Goal: Task Accomplishment & Management: Manage account settings

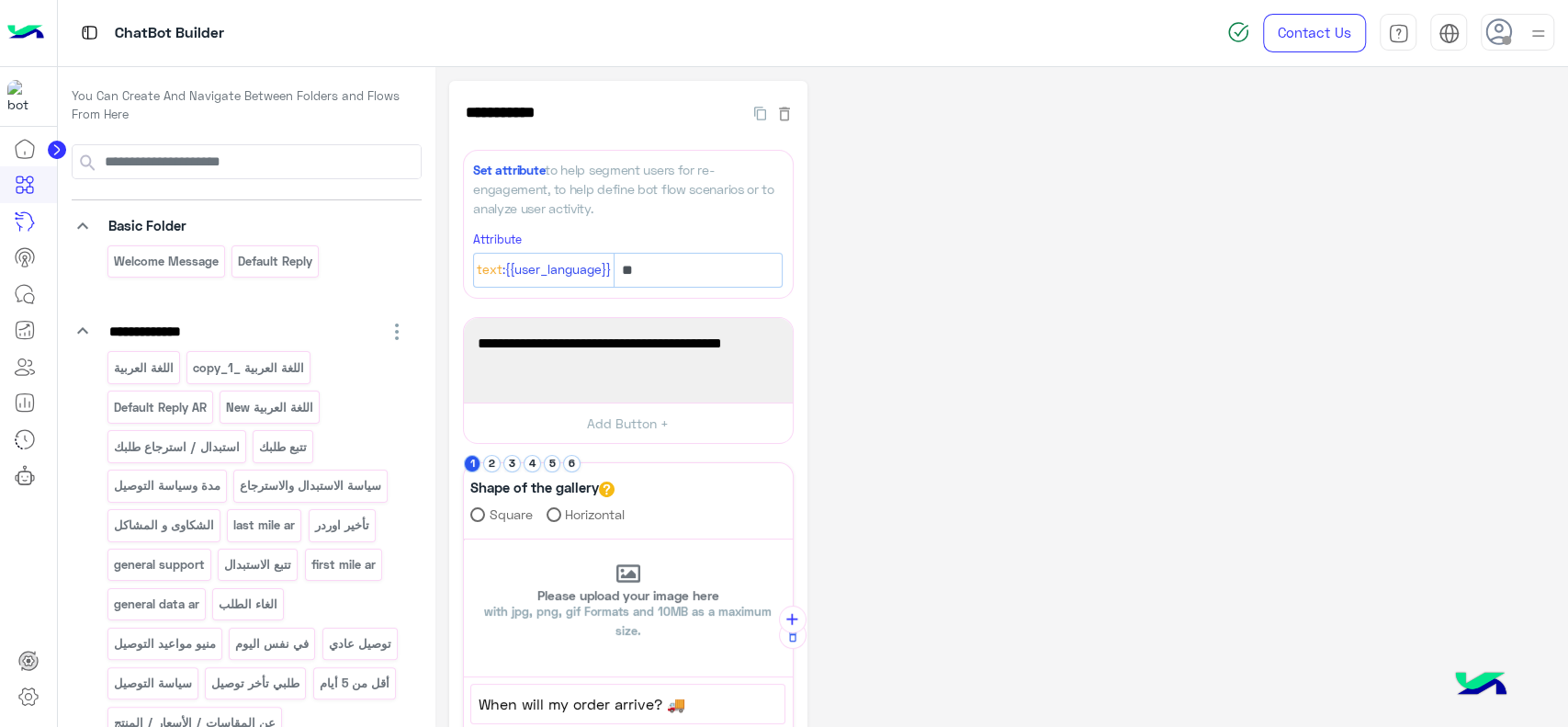
scroll to position [106, 0]
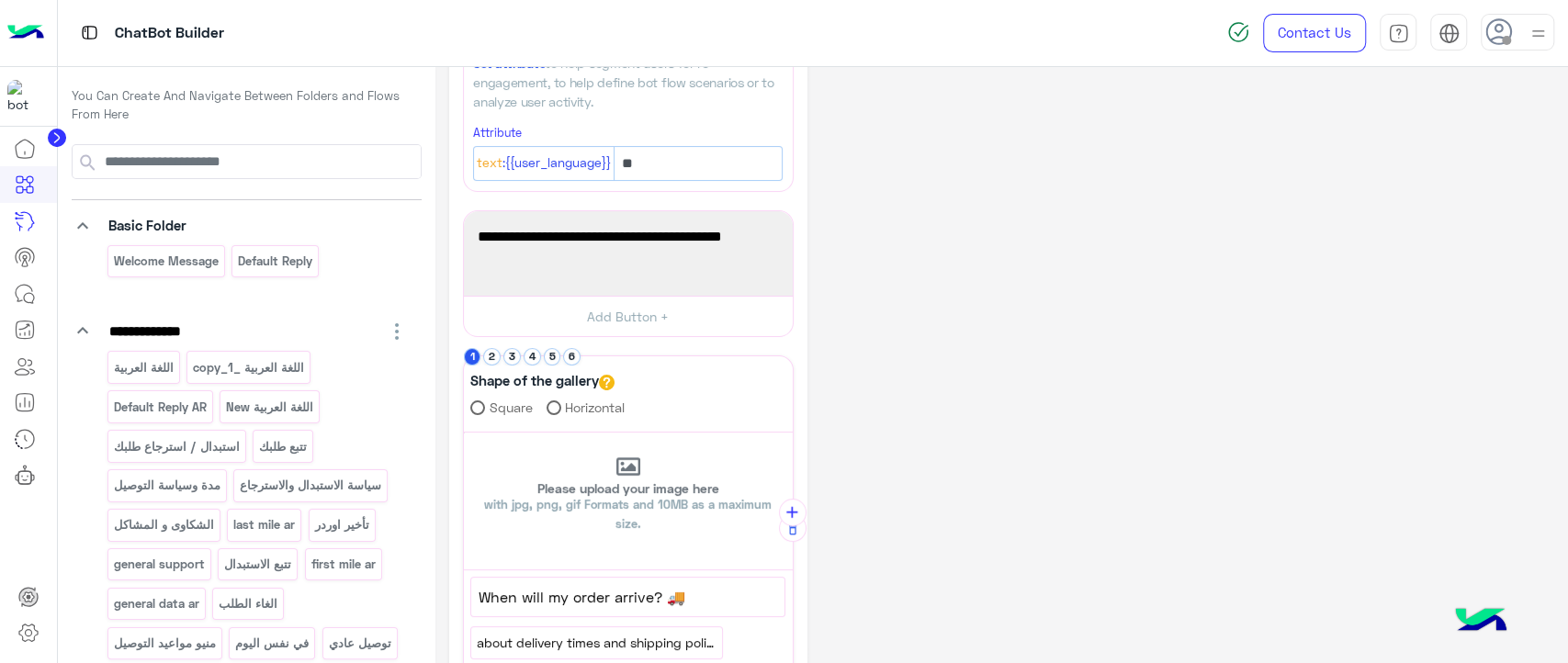
click at [59, 137] on icon at bounding box center [56, 138] width 5 height 9
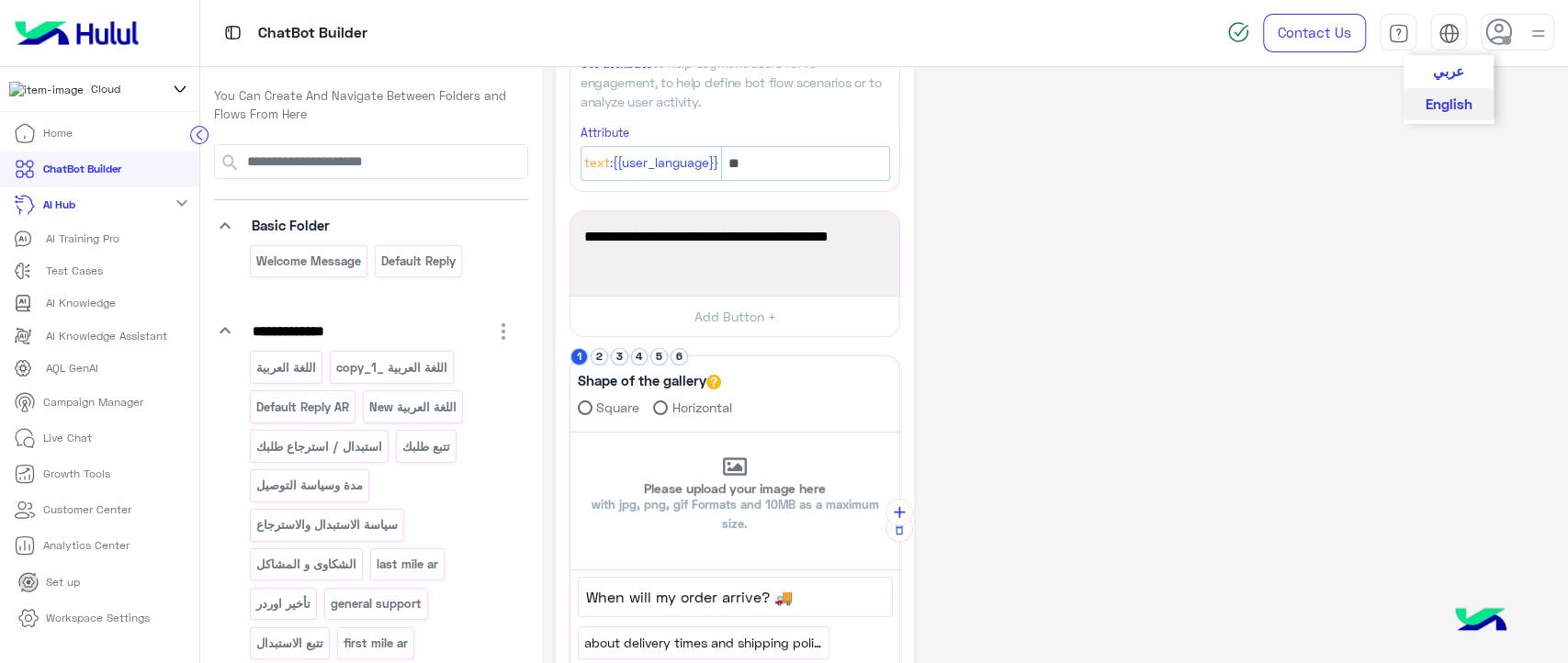
click at [1447, 33] on img at bounding box center [1449, 33] width 21 height 21
click at [1135, 166] on div "**********" at bounding box center [1055, 513] width 999 height 1079
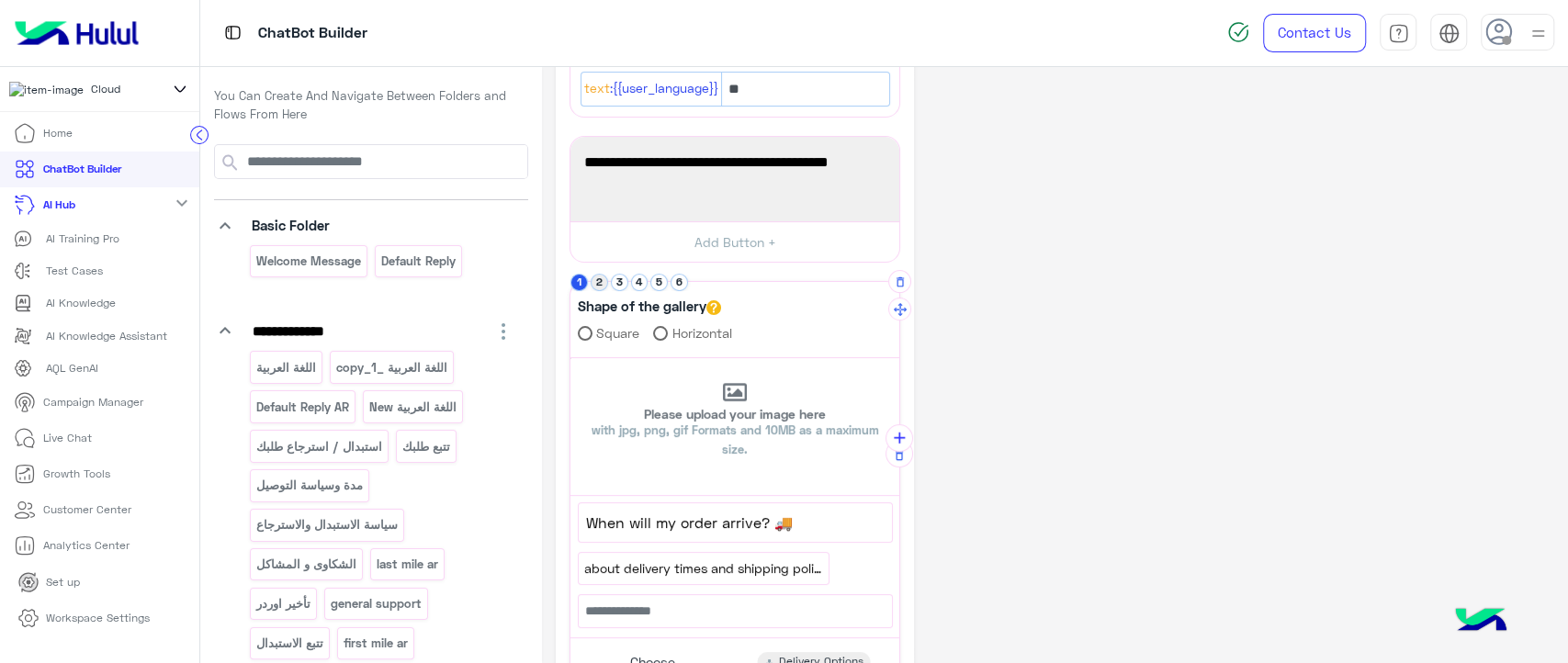
scroll to position [190, 0]
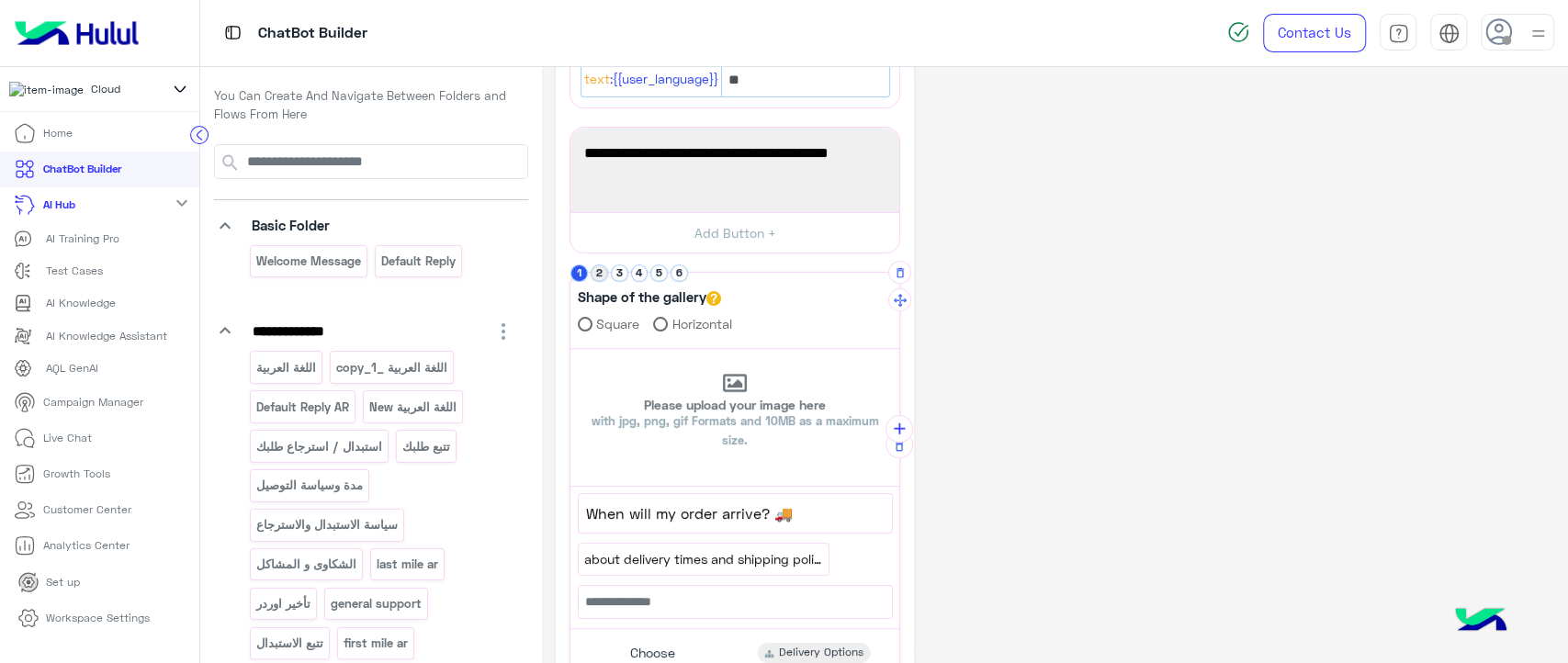
click at [596, 268] on button "2" at bounding box center [599, 272] width 18 height 18
click at [623, 275] on button "3" at bounding box center [619, 272] width 18 height 18
click at [641, 275] on button "4" at bounding box center [639, 272] width 18 height 18
click at [656, 275] on button "5" at bounding box center [659, 272] width 18 height 18
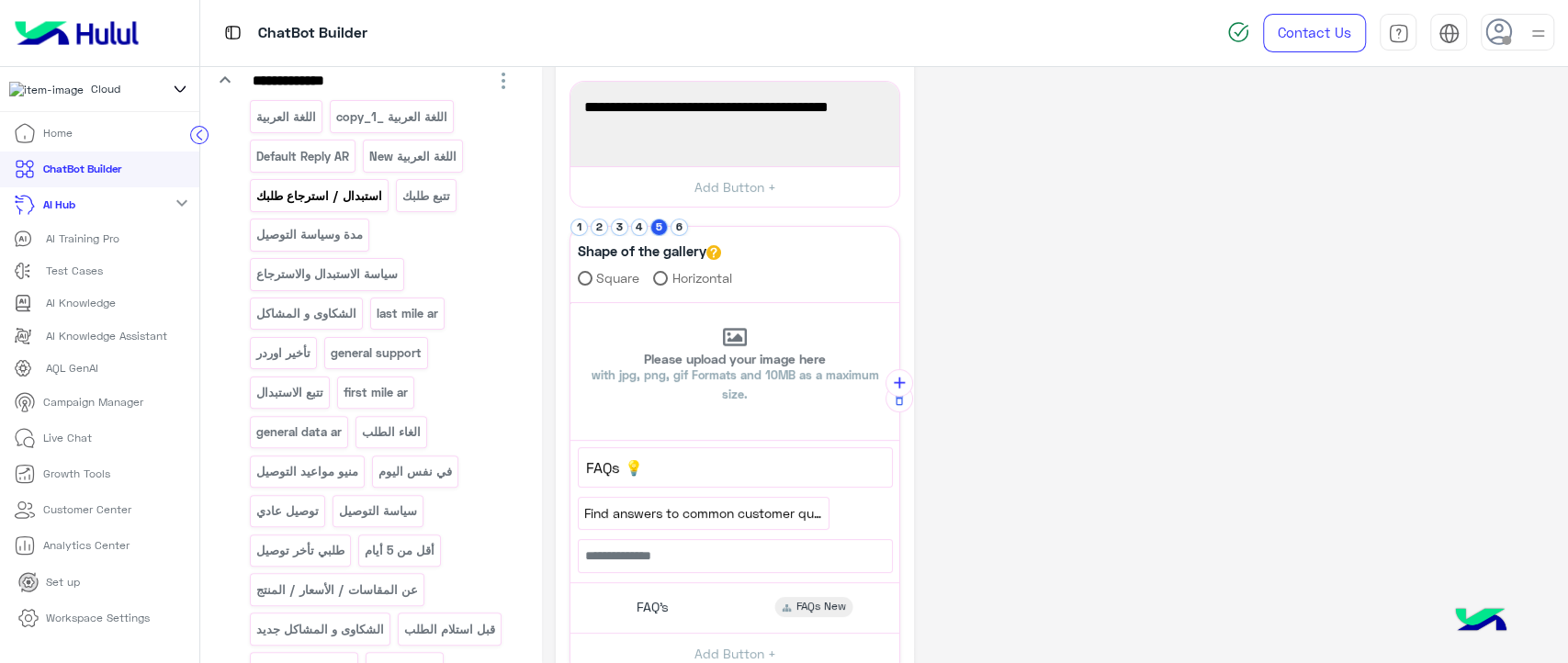
scroll to position [251, 0]
click at [175, 211] on mat-icon "expand_more" at bounding box center [182, 203] width 22 height 22
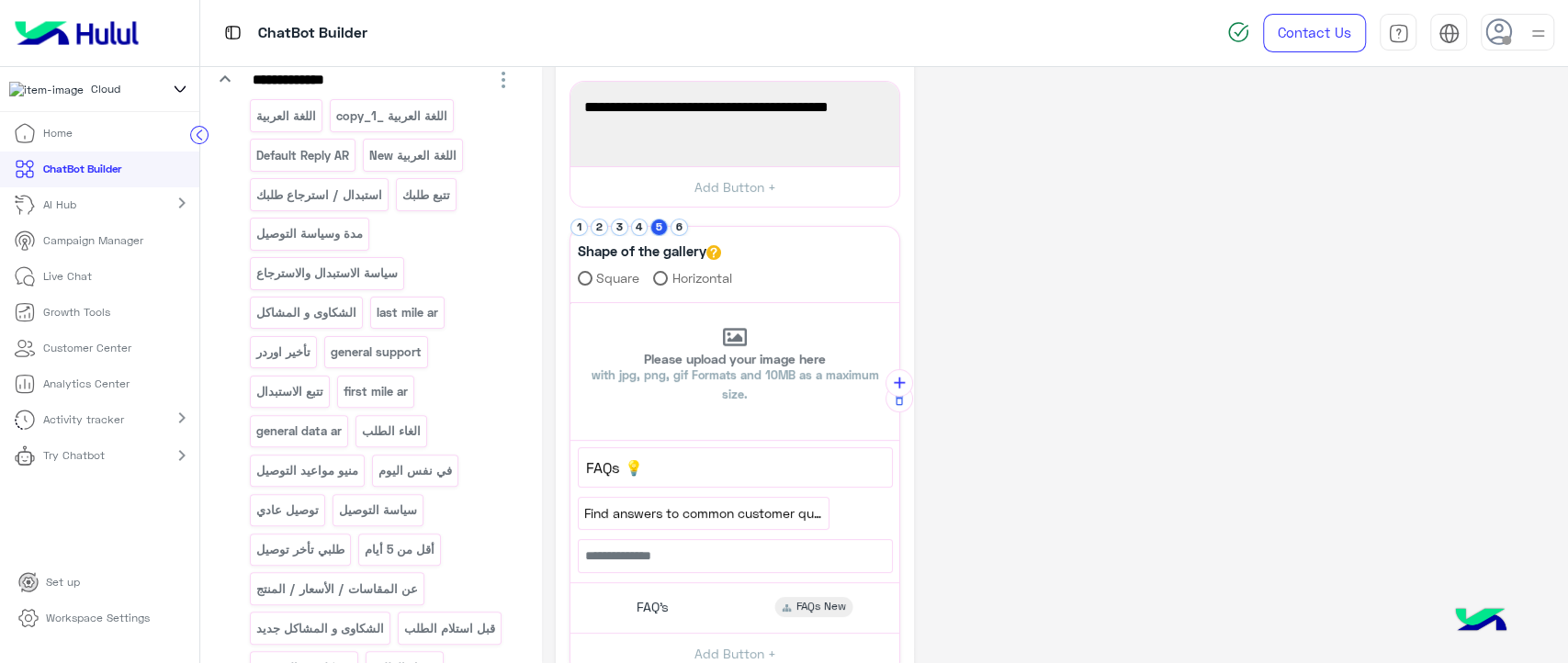
click at [179, 211] on mat-icon "chevron_right" at bounding box center [182, 203] width 22 height 22
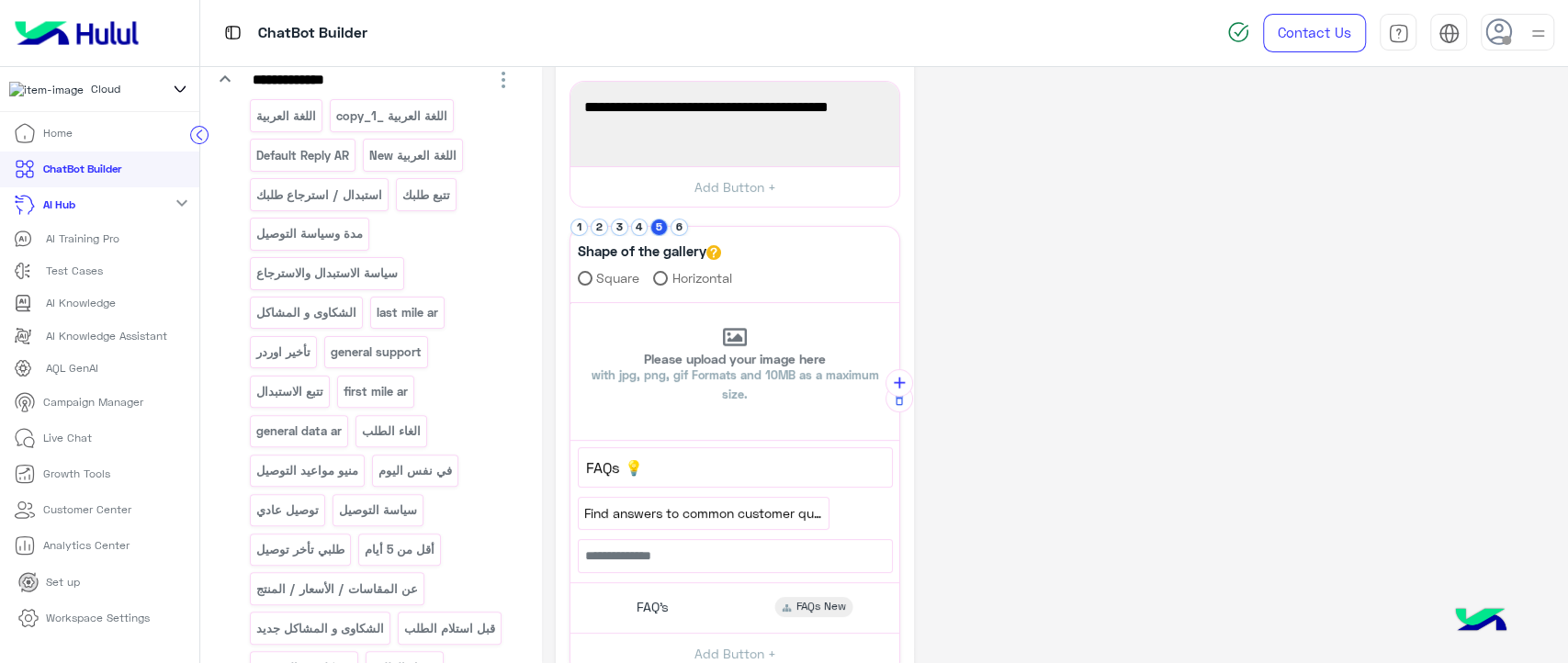
click at [90, 411] on p "Campaign Manager" at bounding box center [93, 403] width 100 height 17
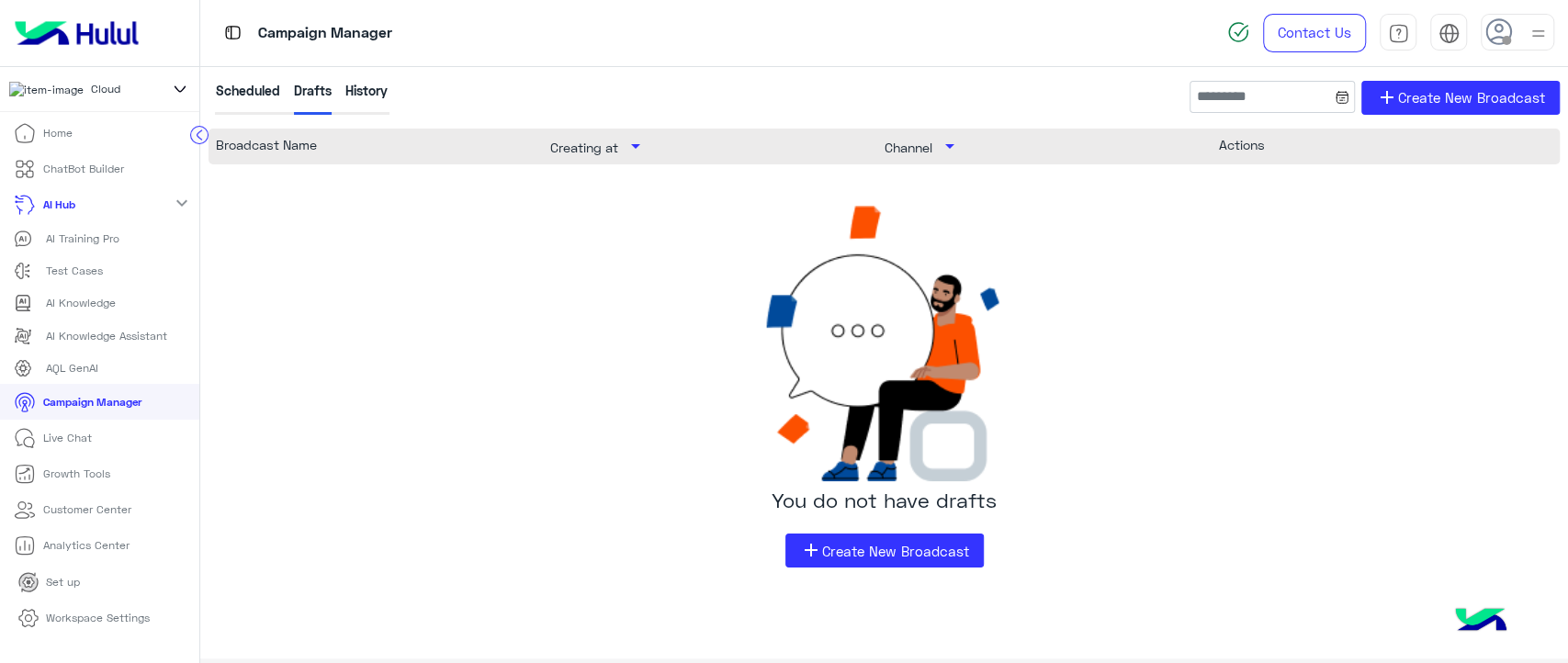
click at [177, 209] on mat-icon "expand_more" at bounding box center [182, 203] width 22 height 22
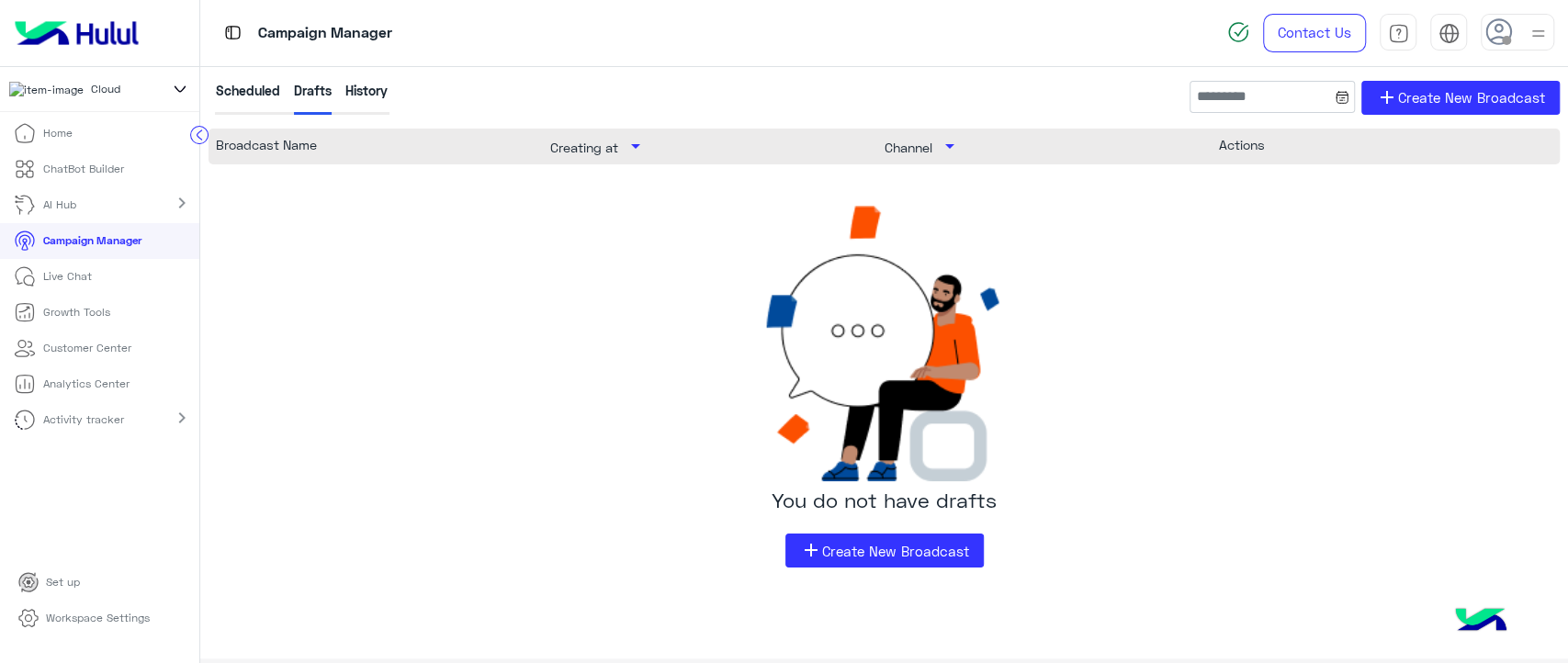
click at [177, 209] on mat-icon "chevron_right" at bounding box center [182, 203] width 22 height 22
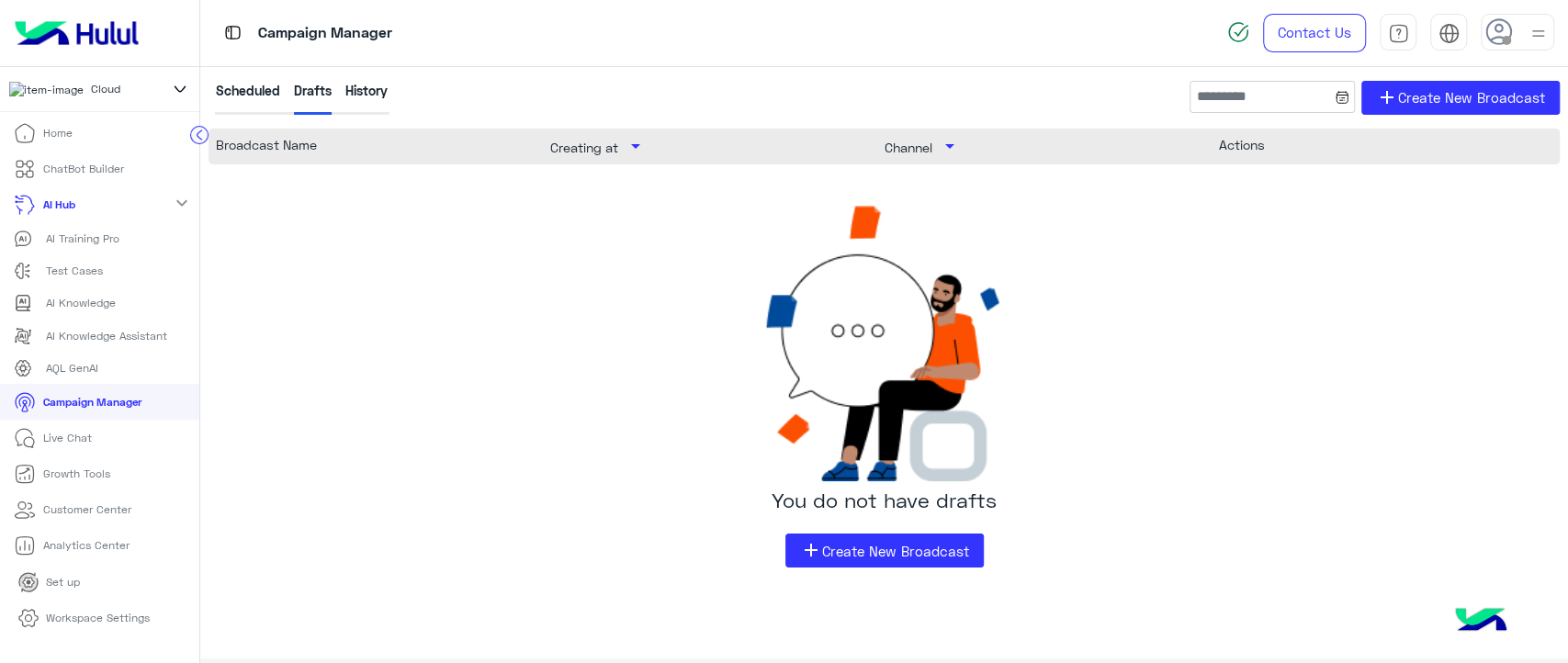
click at [171, 210] on mat-icon "expand_more" at bounding box center [182, 203] width 22 height 22
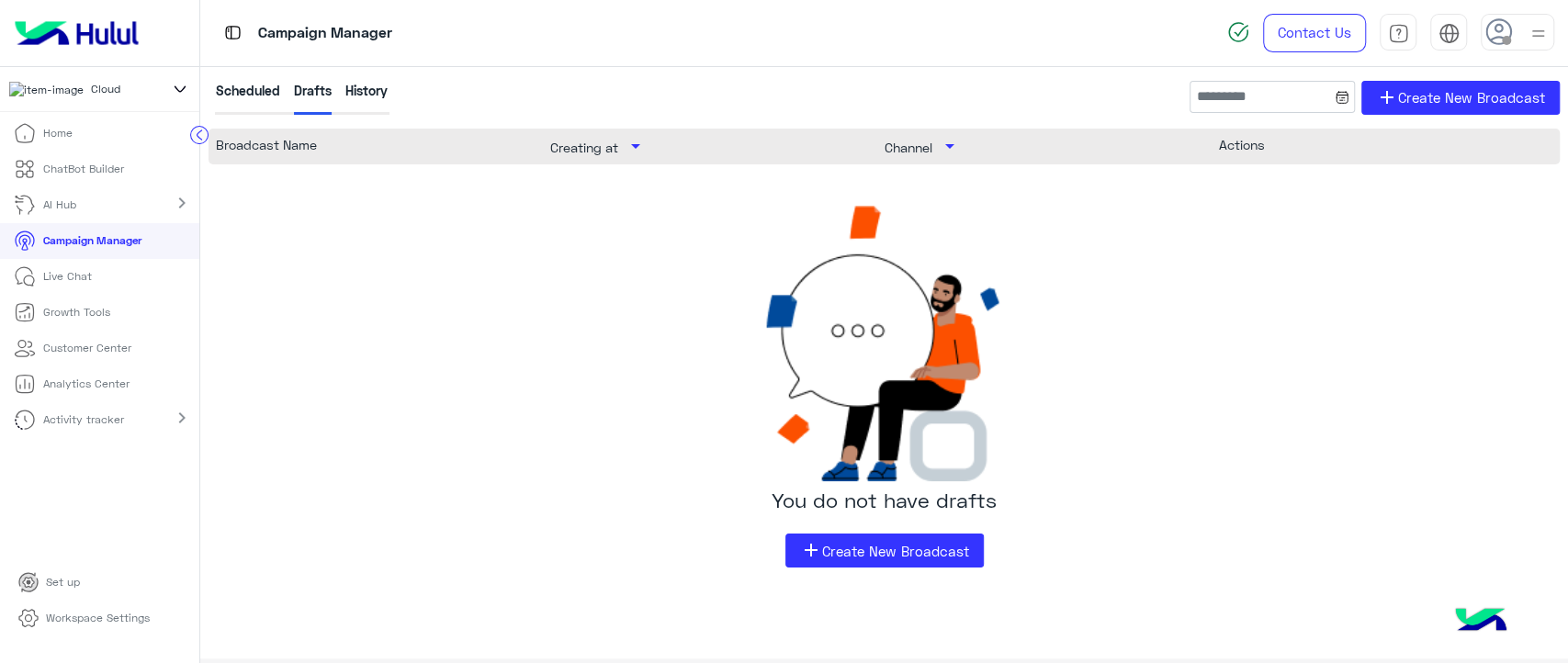
click at [89, 284] on p "Live Chat" at bounding box center [67, 276] width 49 height 17
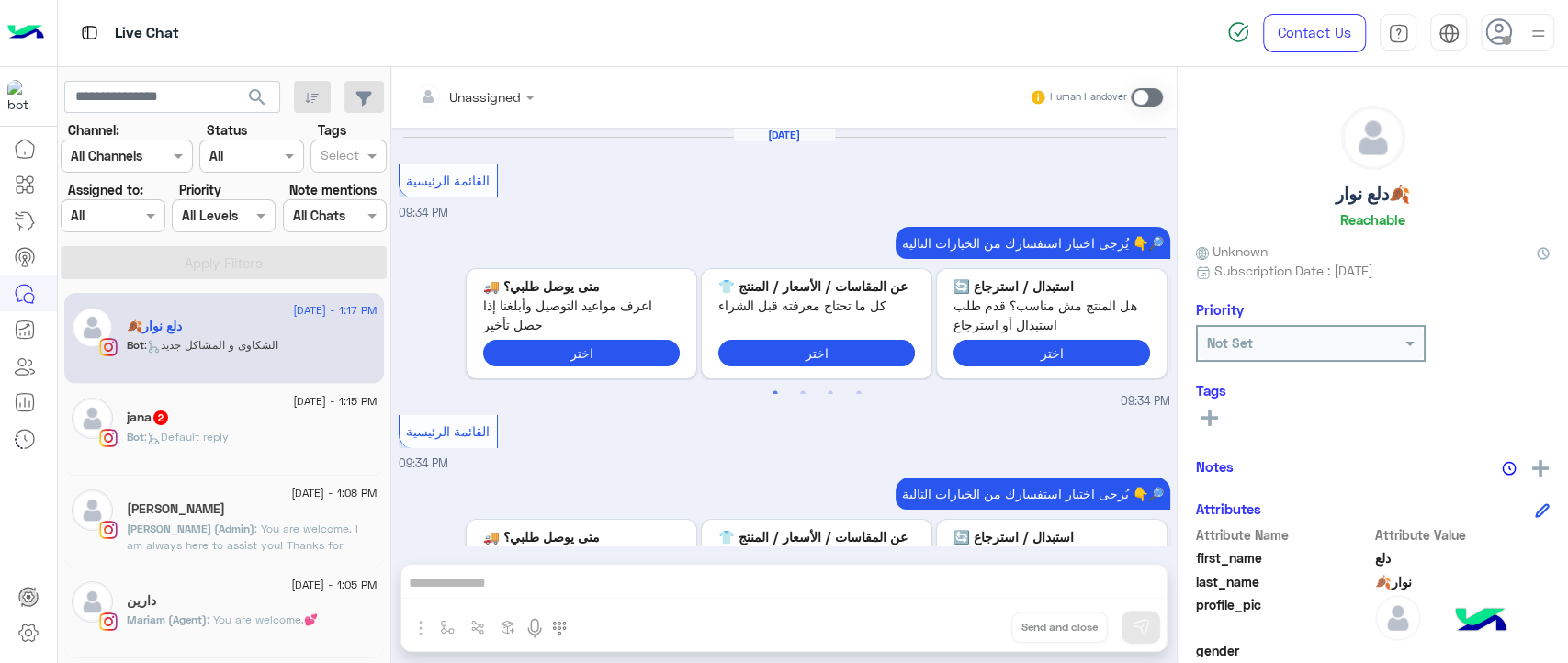
scroll to position [2175, 0]
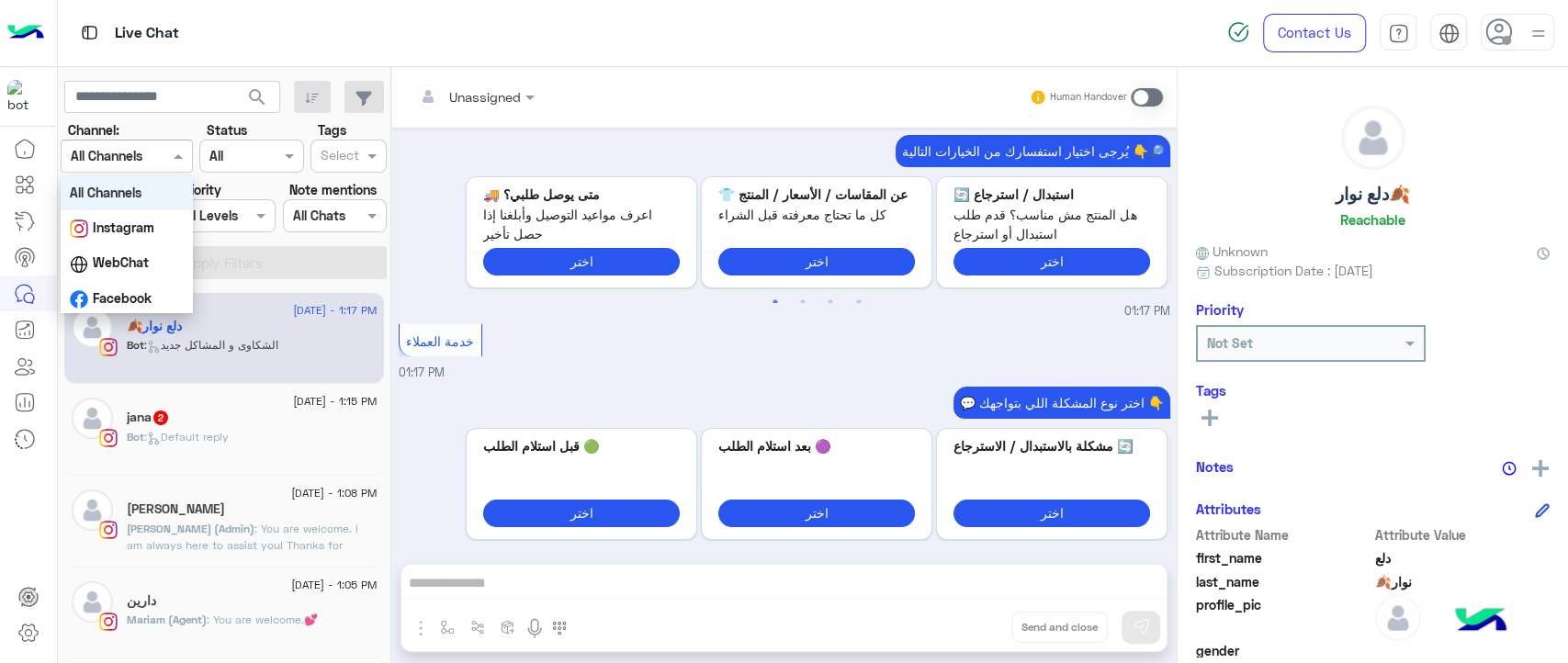
click at [166, 160] on div at bounding box center [127, 155] width 130 height 21
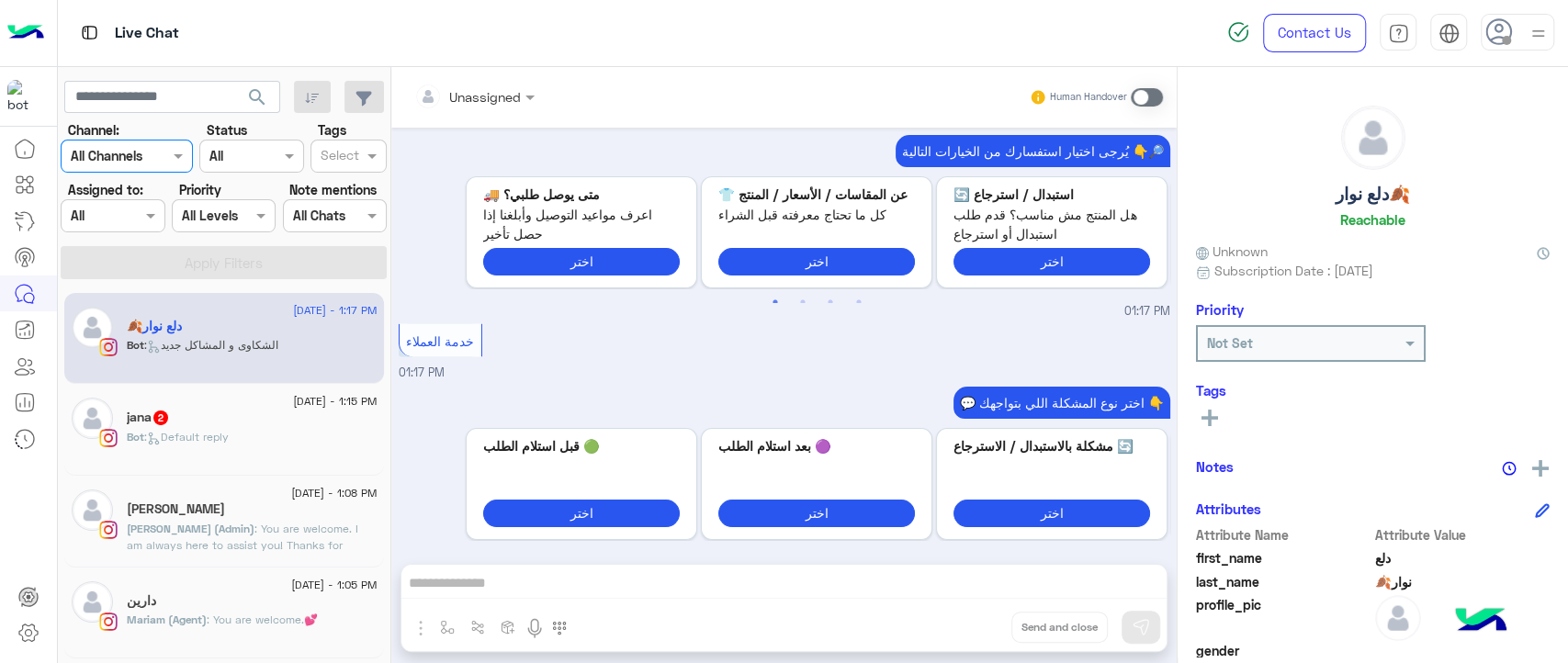
click at [128, 165] on div "Channel All Channels" at bounding box center [127, 156] width 132 height 33
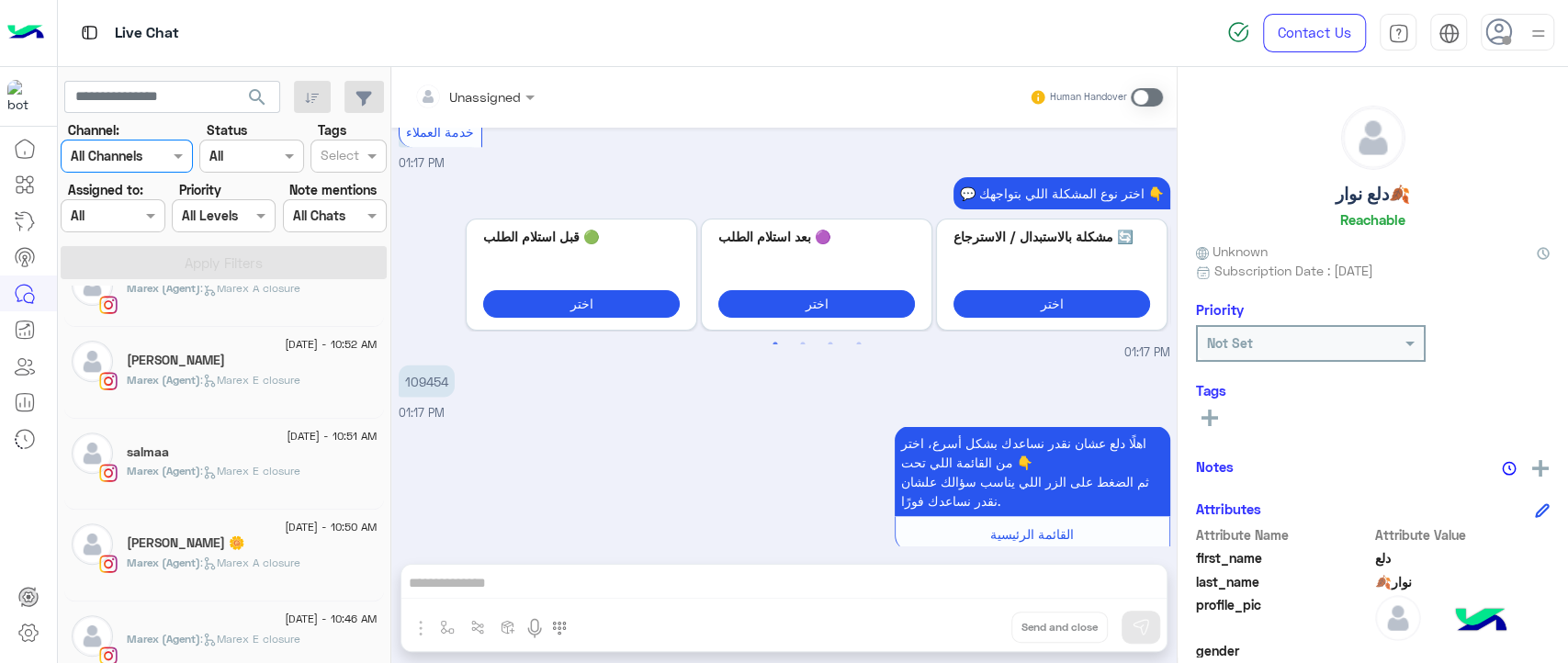
scroll to position [2571, 0]
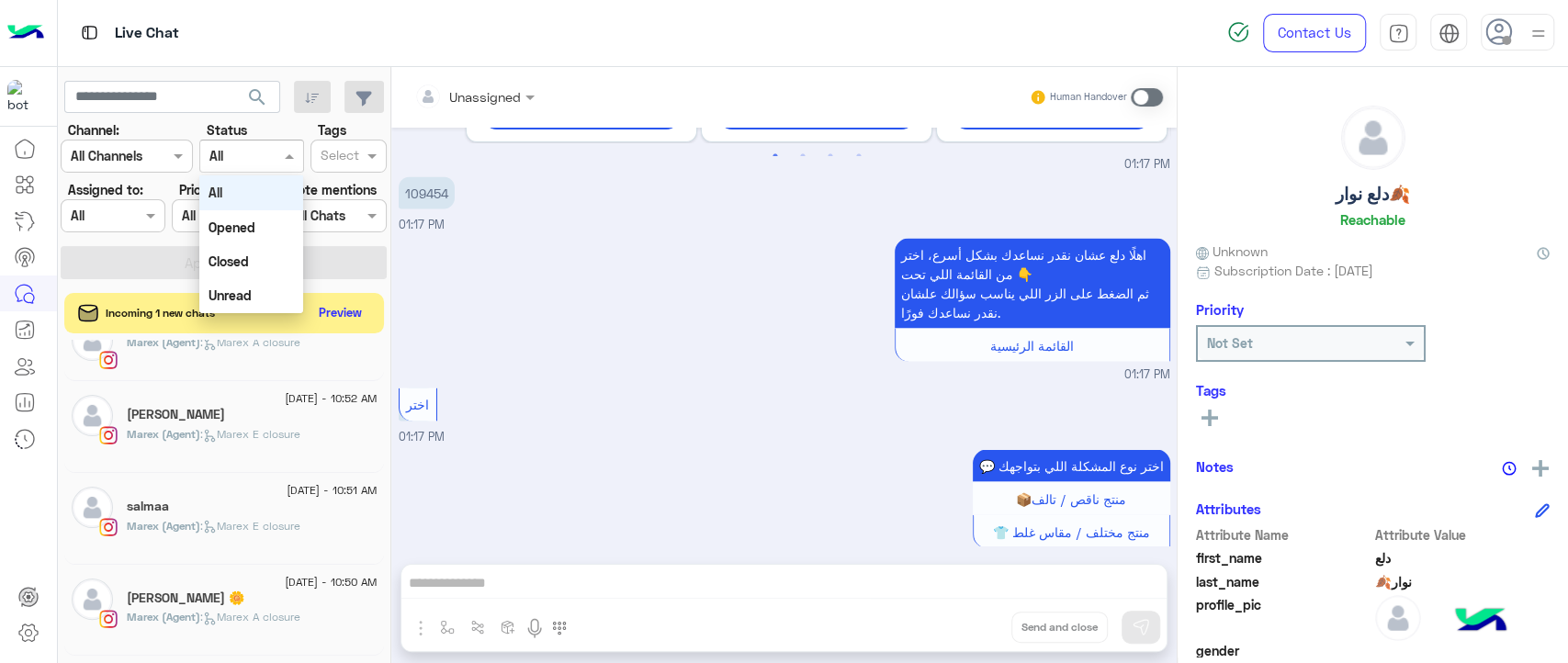
click at [253, 163] on div at bounding box center [251, 155] width 102 height 21
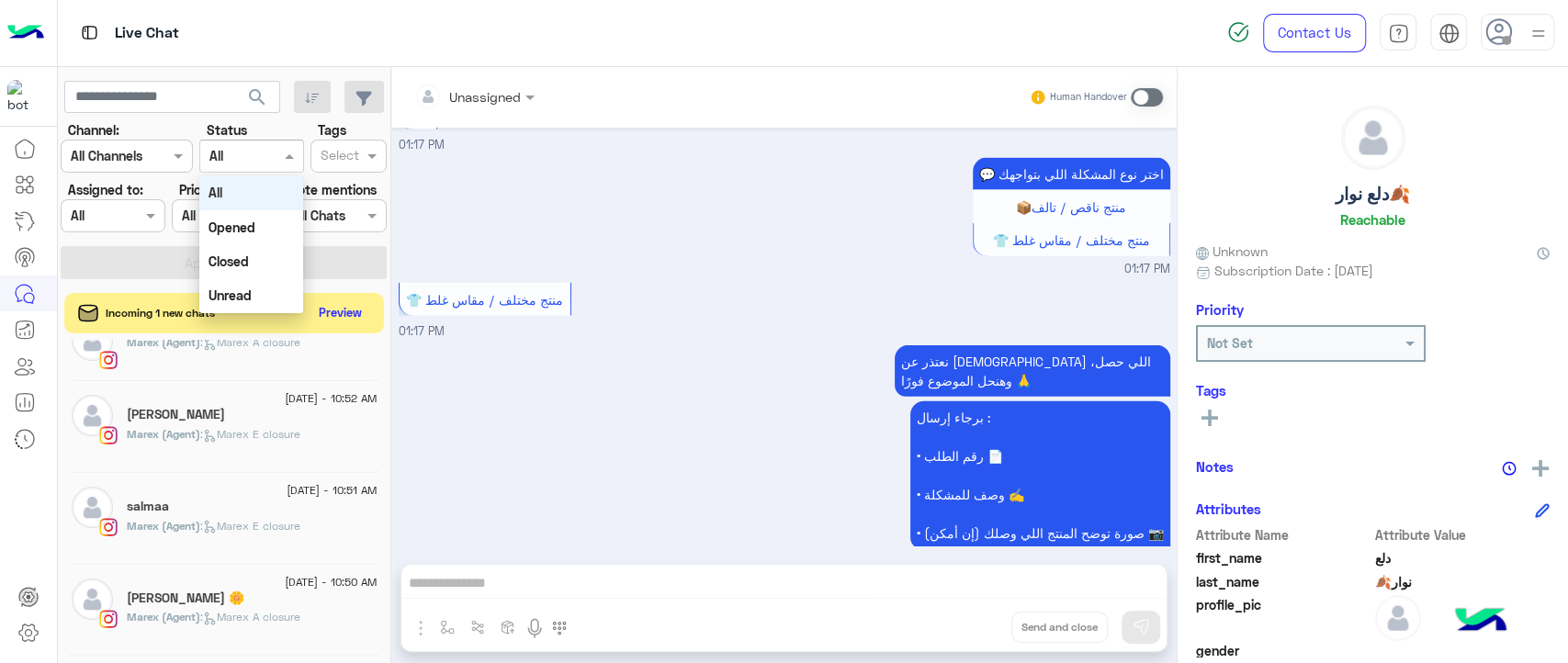
click at [125, 222] on div at bounding box center [113, 215] width 102 height 21
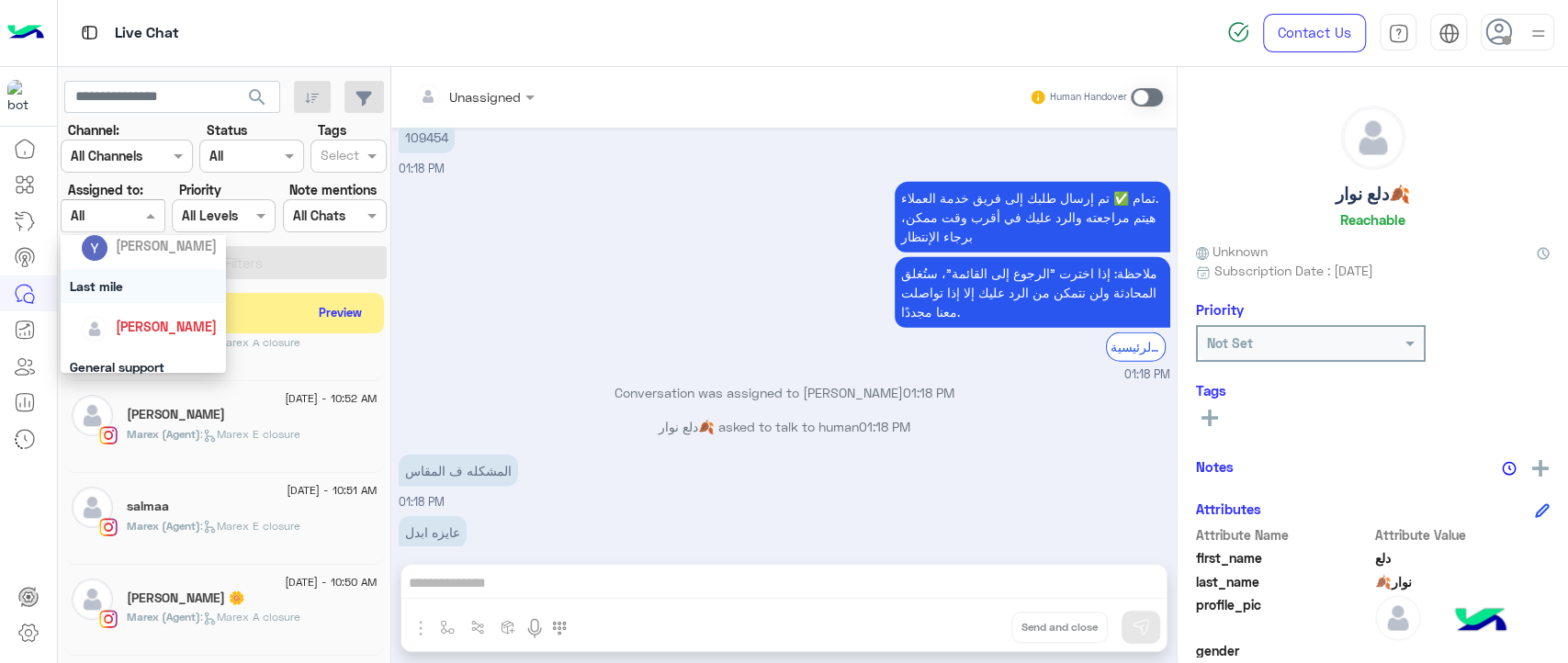
scroll to position [3351, 0]
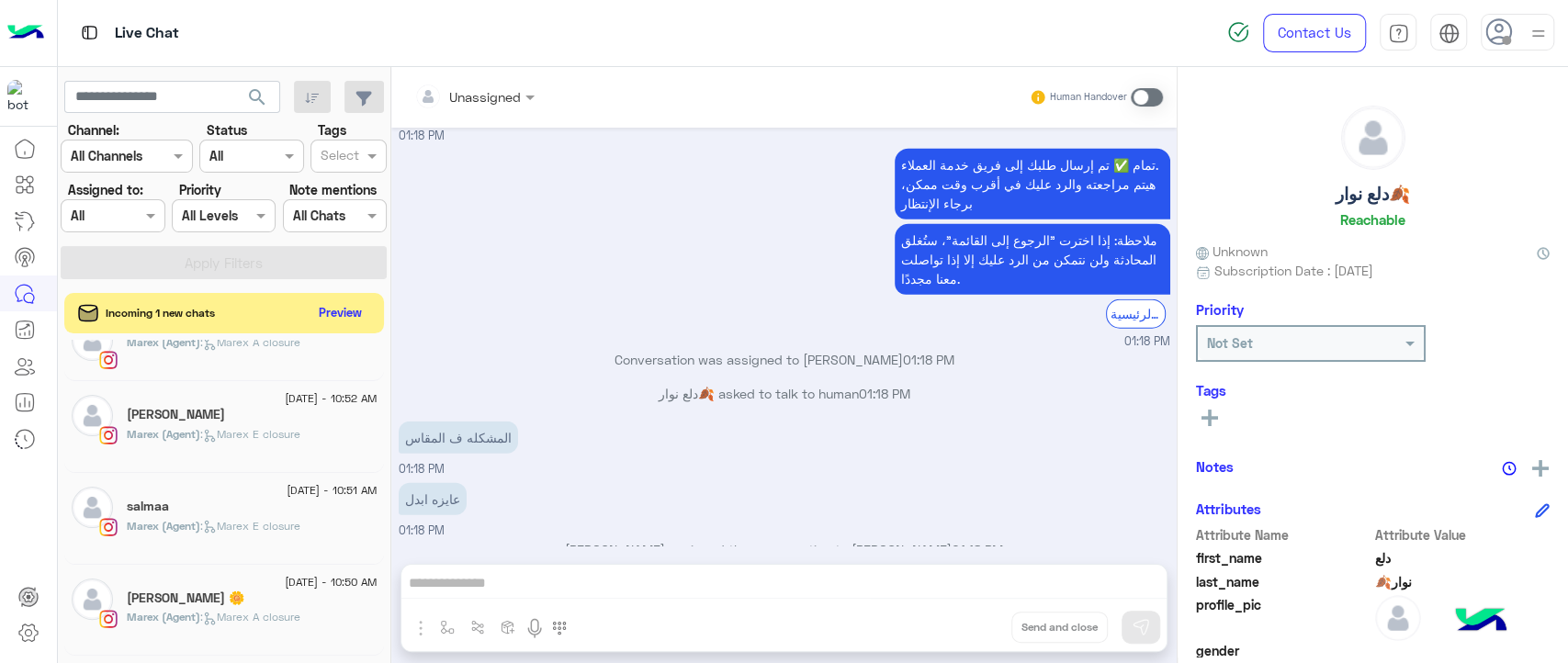
click at [479, 290] on div "تمام ✅ تم إرسال طلبك إلى فريق خدمة العملاء. هيتم مراجعته والرد عليك في أقرب وقت…" at bounding box center [784, 247] width 772 height 206
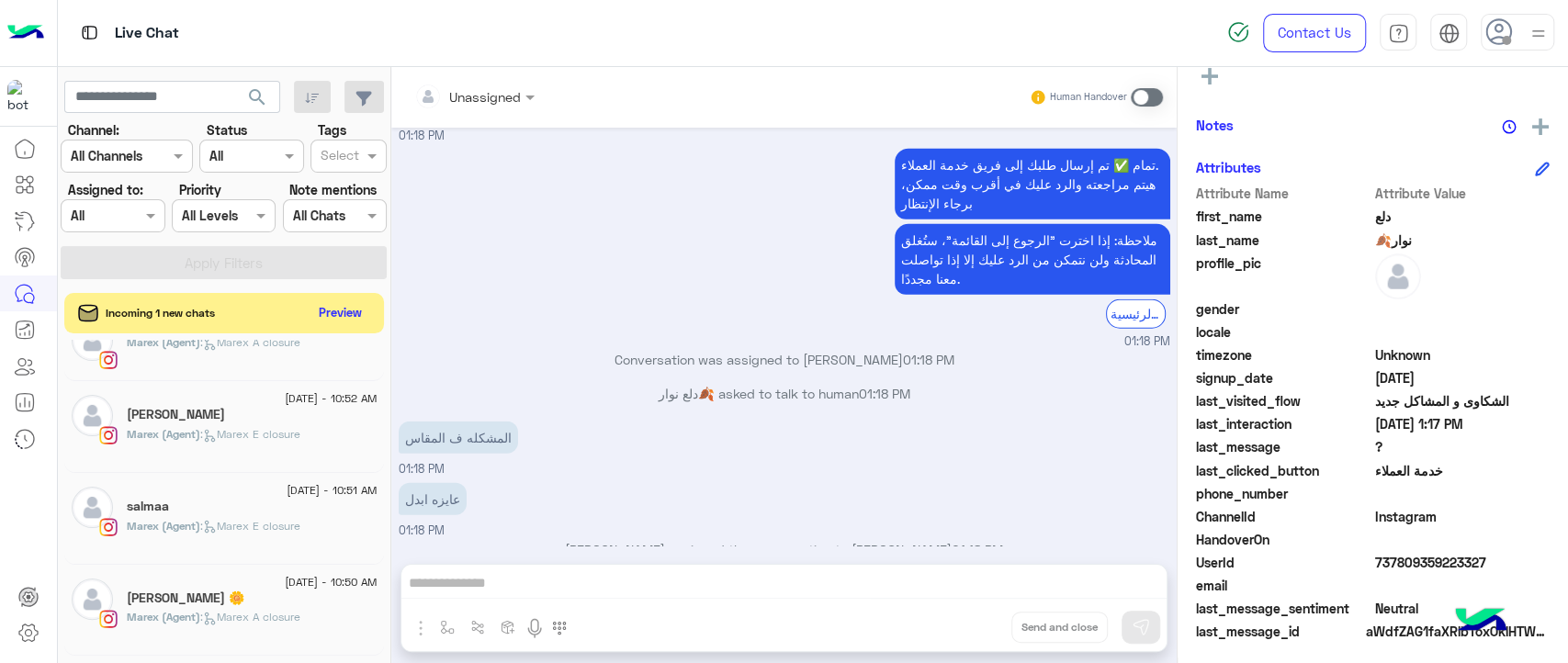
scroll to position [348, 0]
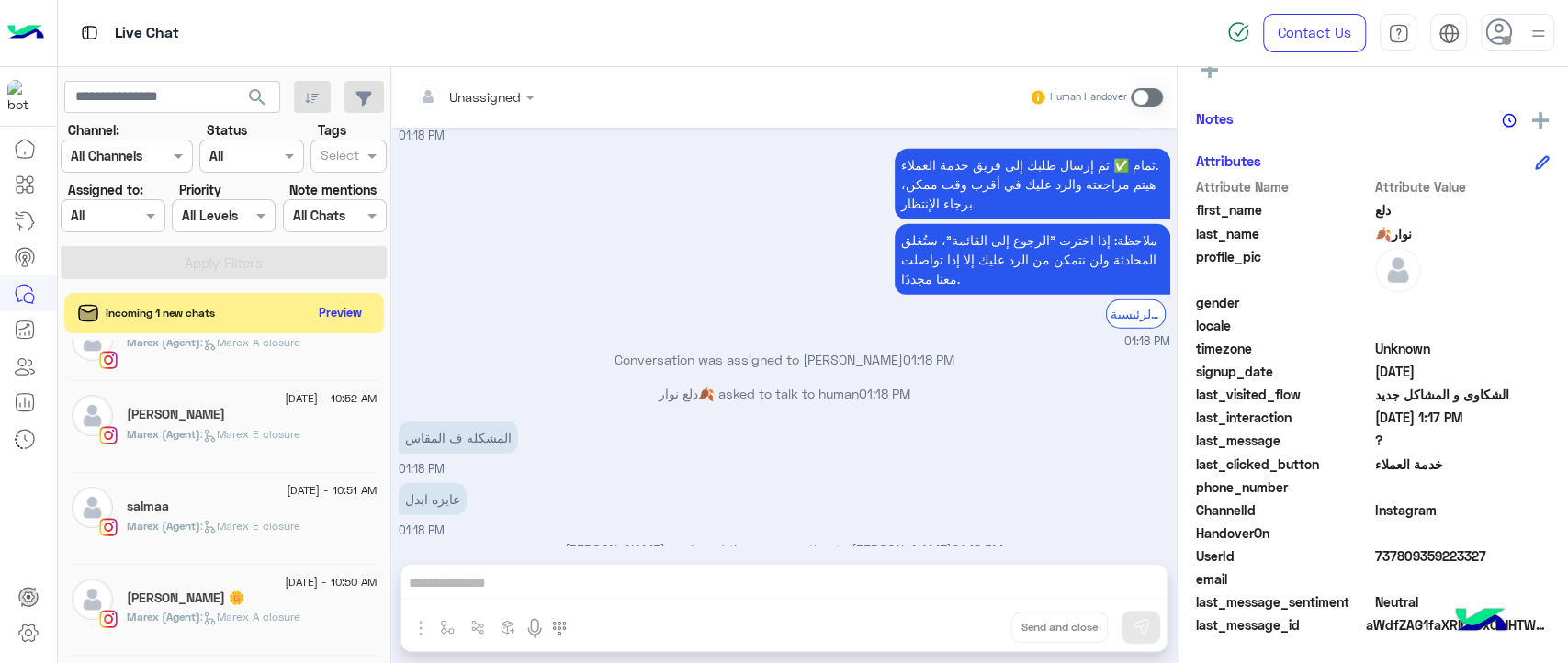
click at [596, 575] on div "Unassigned Human Handover [DATE] القائمة الرئيسية 09:34 PM يُرجى اختيار استفسار…" at bounding box center [784, 368] width 785 height 603
click at [500, 95] on div at bounding box center [475, 95] width 139 height 21
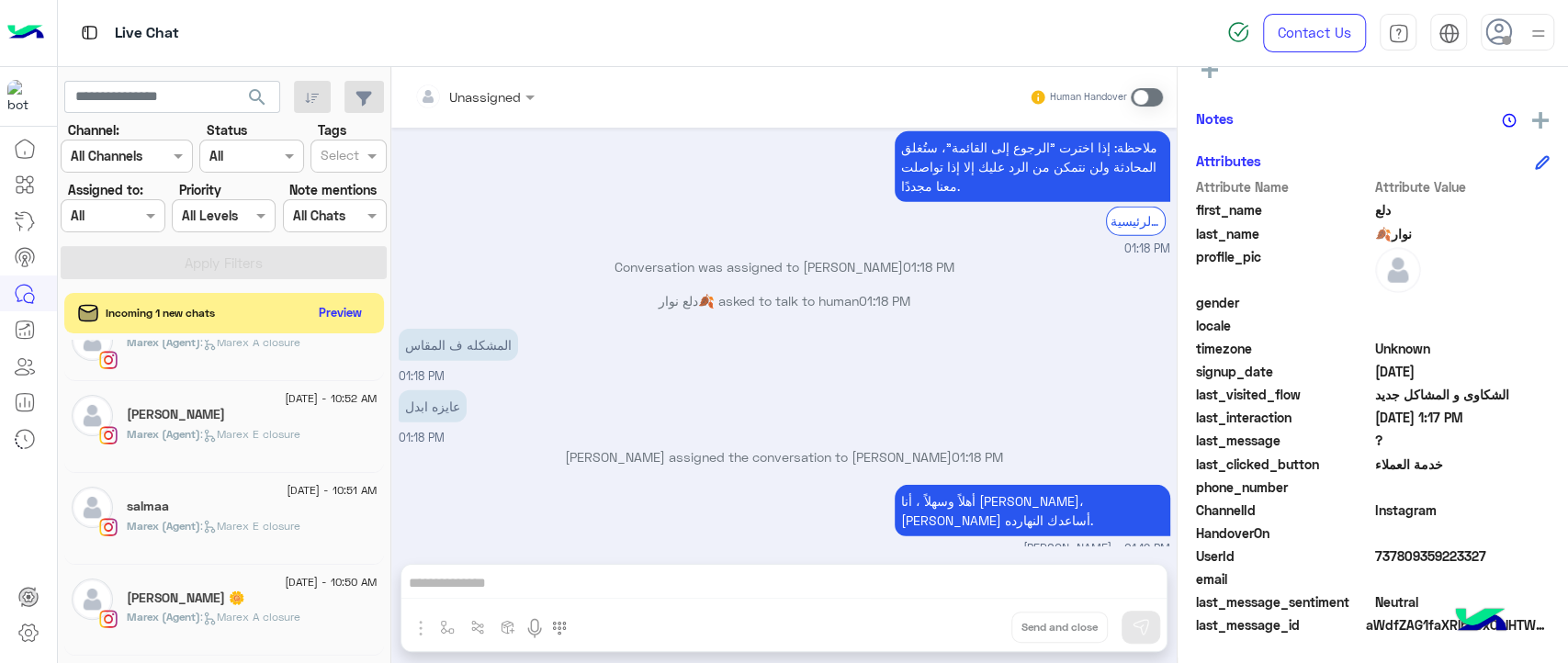
click at [507, 399] on div "عايزه ابدل 01:18 PM" at bounding box center [784, 416] width 772 height 62
click at [30, 333] on icon at bounding box center [25, 330] width 22 height 22
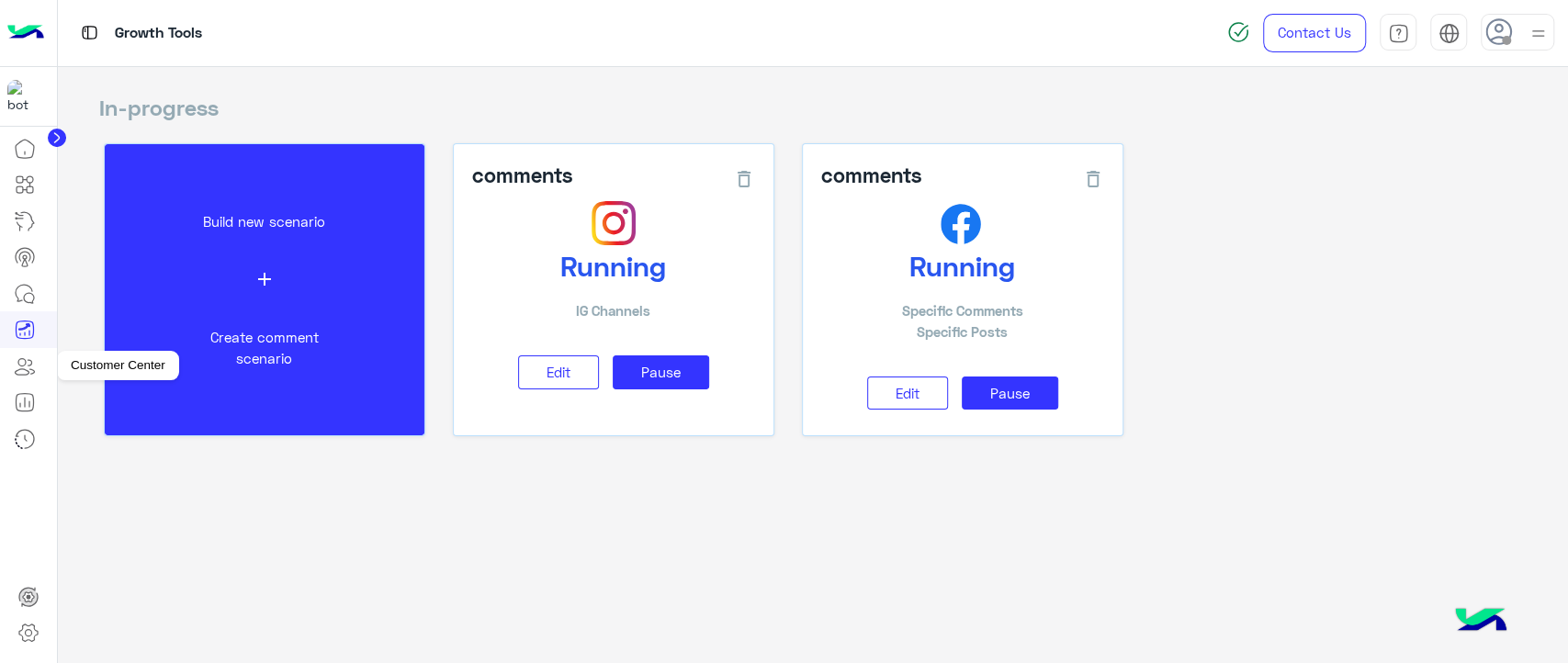
click at [30, 364] on icon at bounding box center [31, 367] width 6 height 14
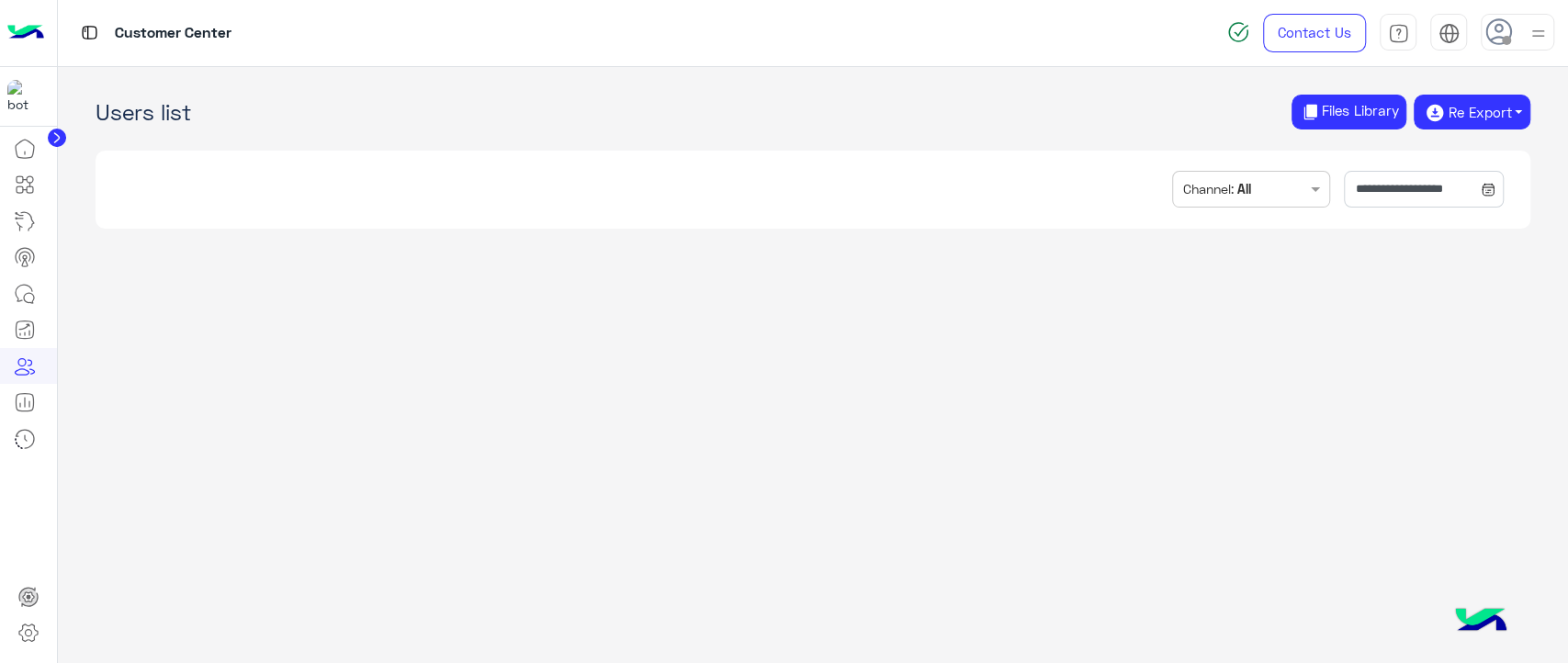
click at [61, 132] on circle at bounding box center [57, 138] width 18 height 18
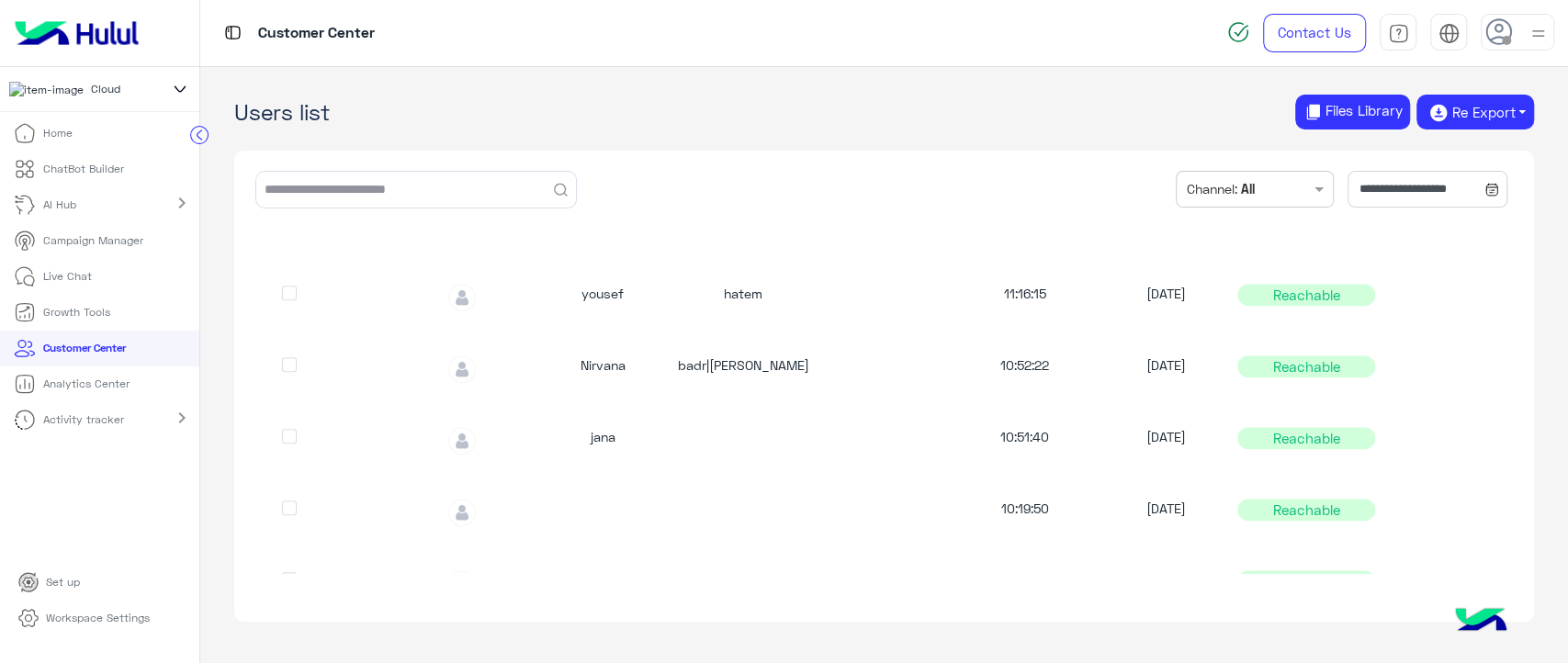
scroll to position [930, 0]
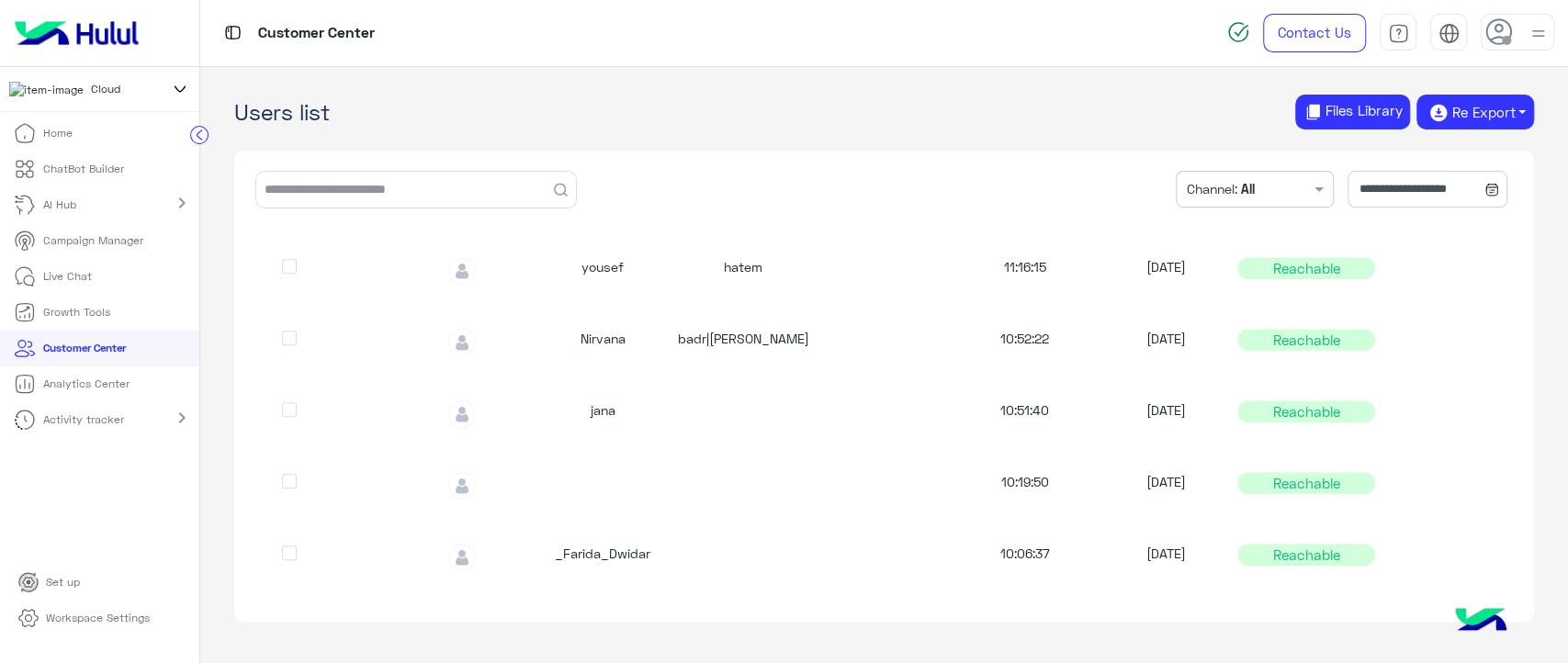
click at [88, 392] on p "Analytics Center" at bounding box center [86, 384] width 86 height 17
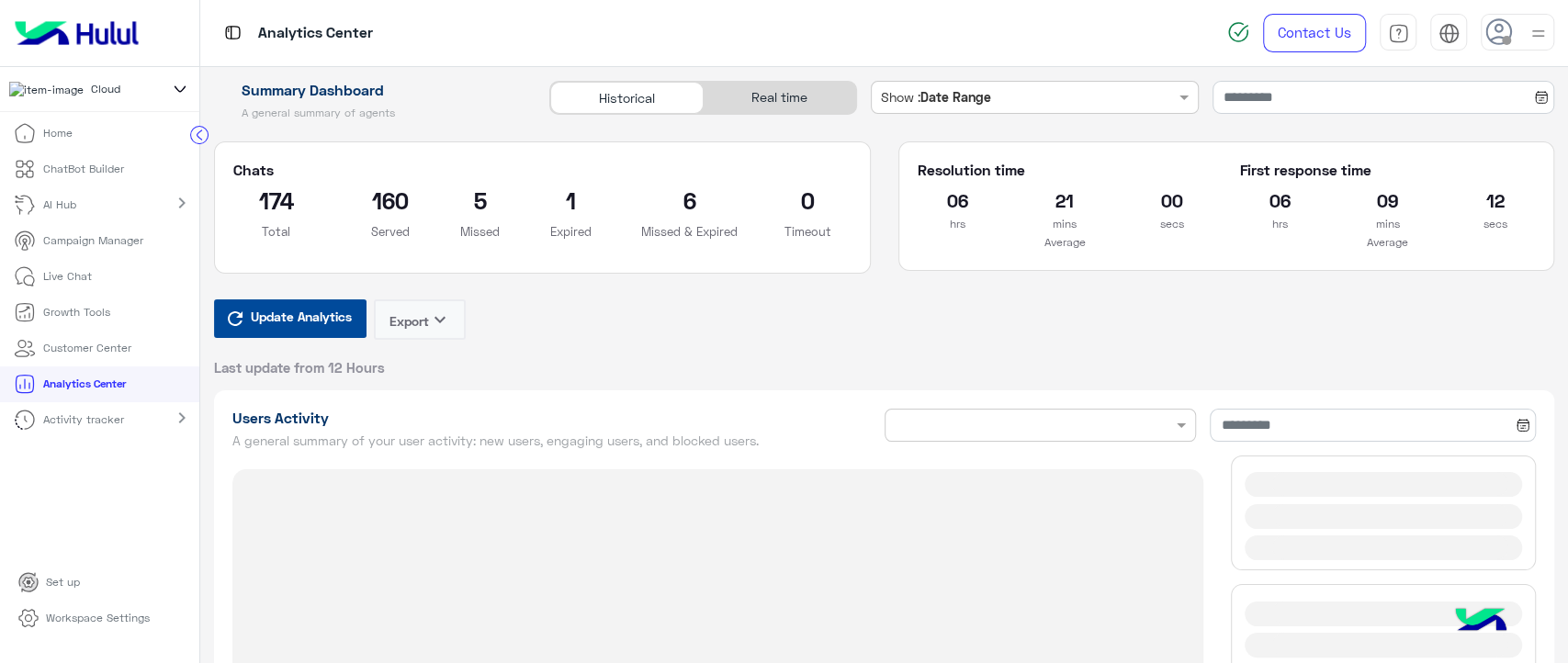
type input "**********"
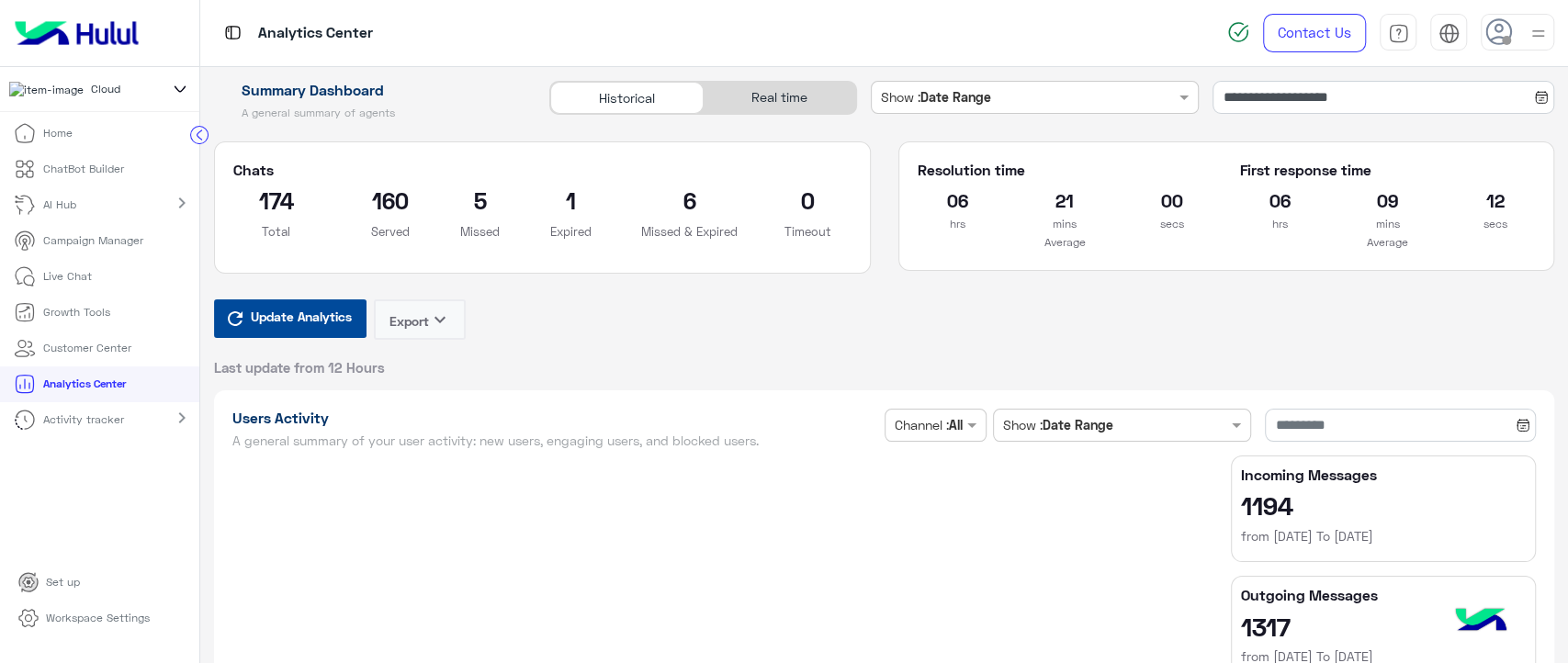
type input "**********"
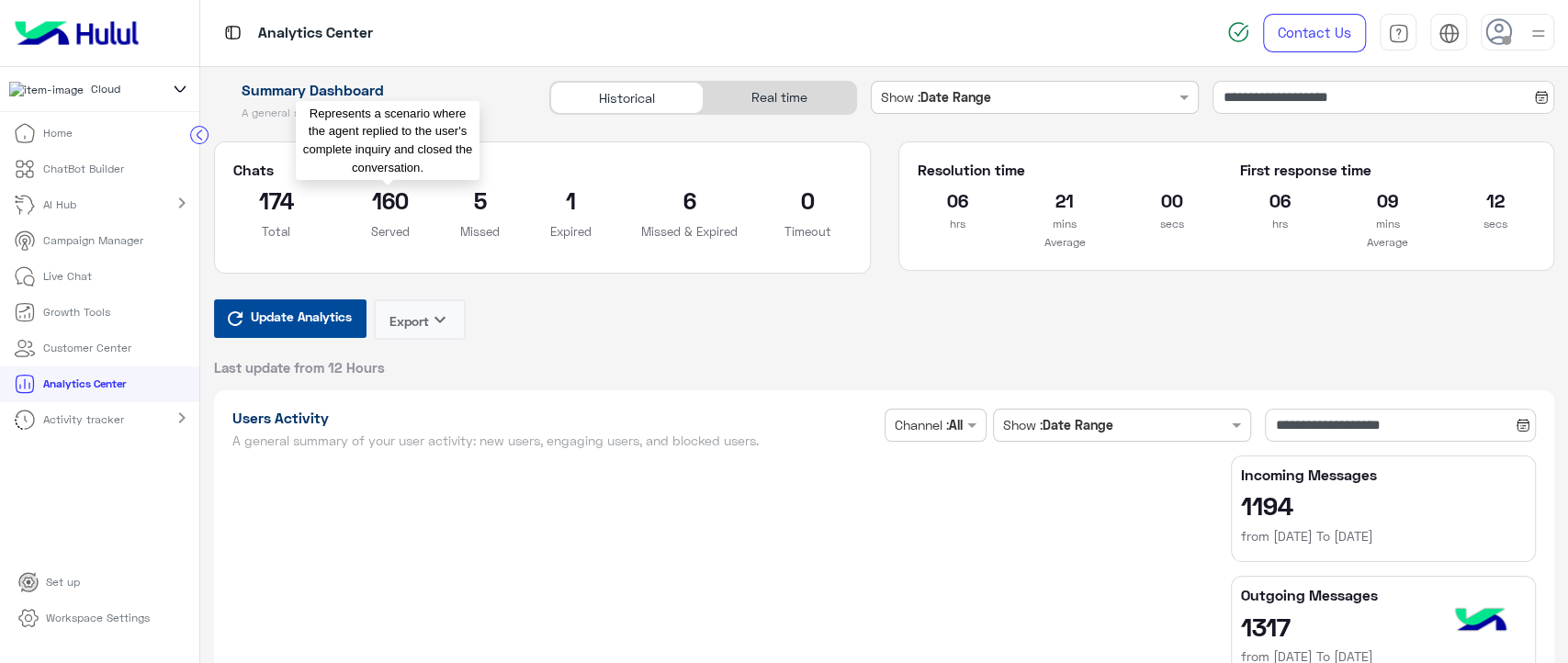
type input "**********"
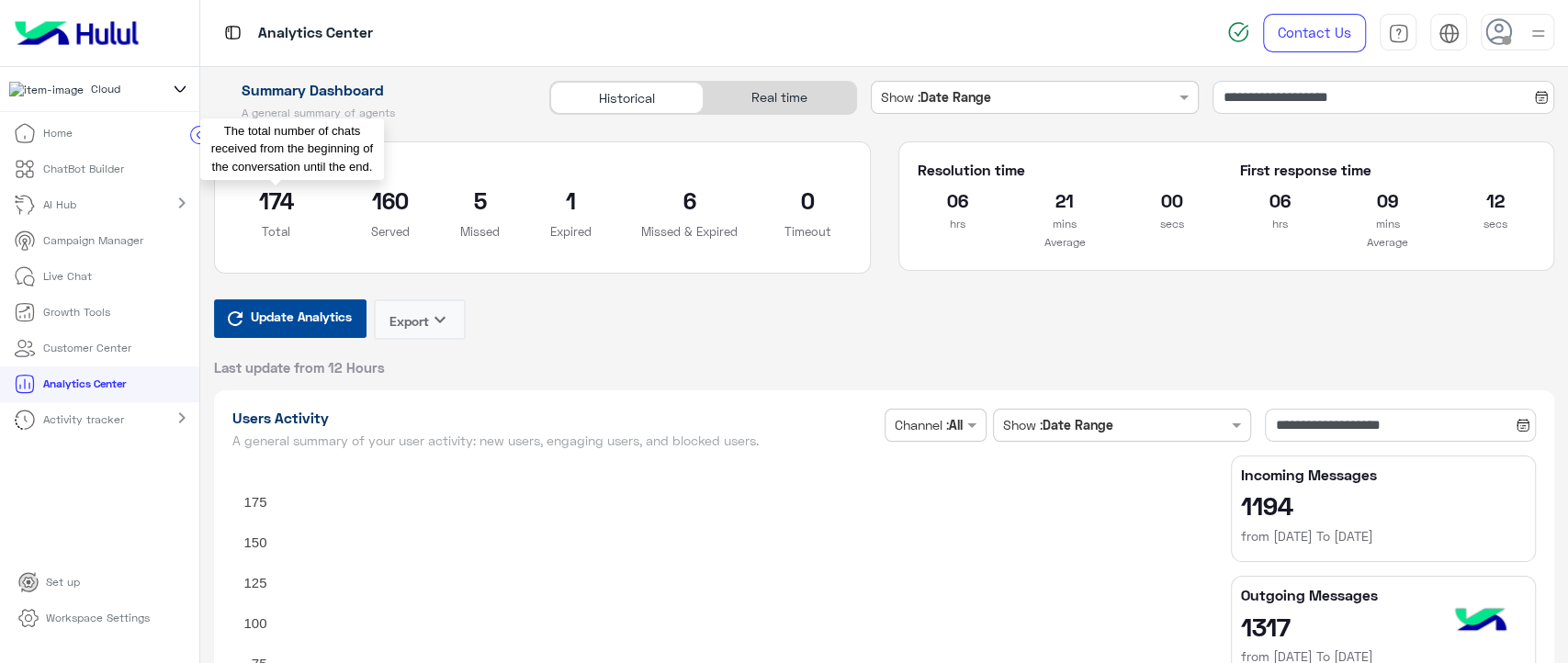
type input "**********"
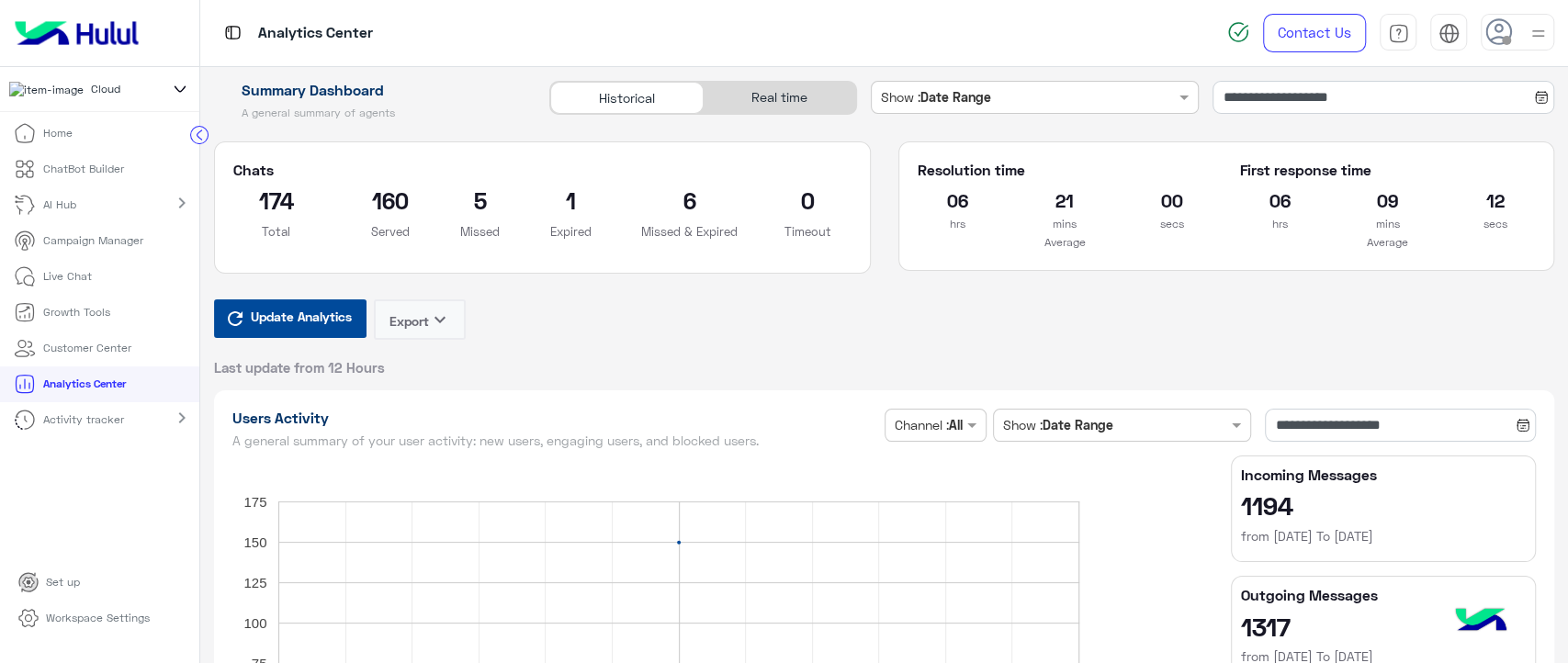
type input "**********"
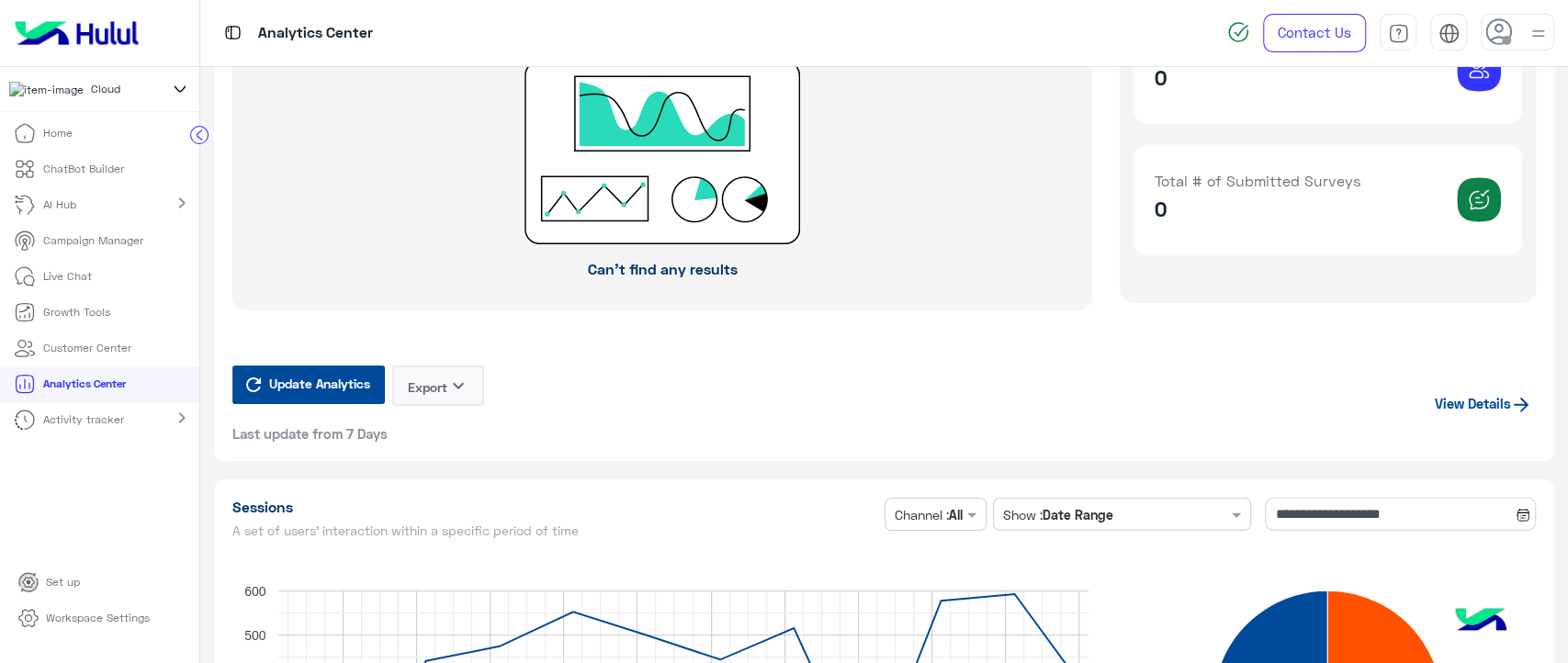
scroll to position [4015, 0]
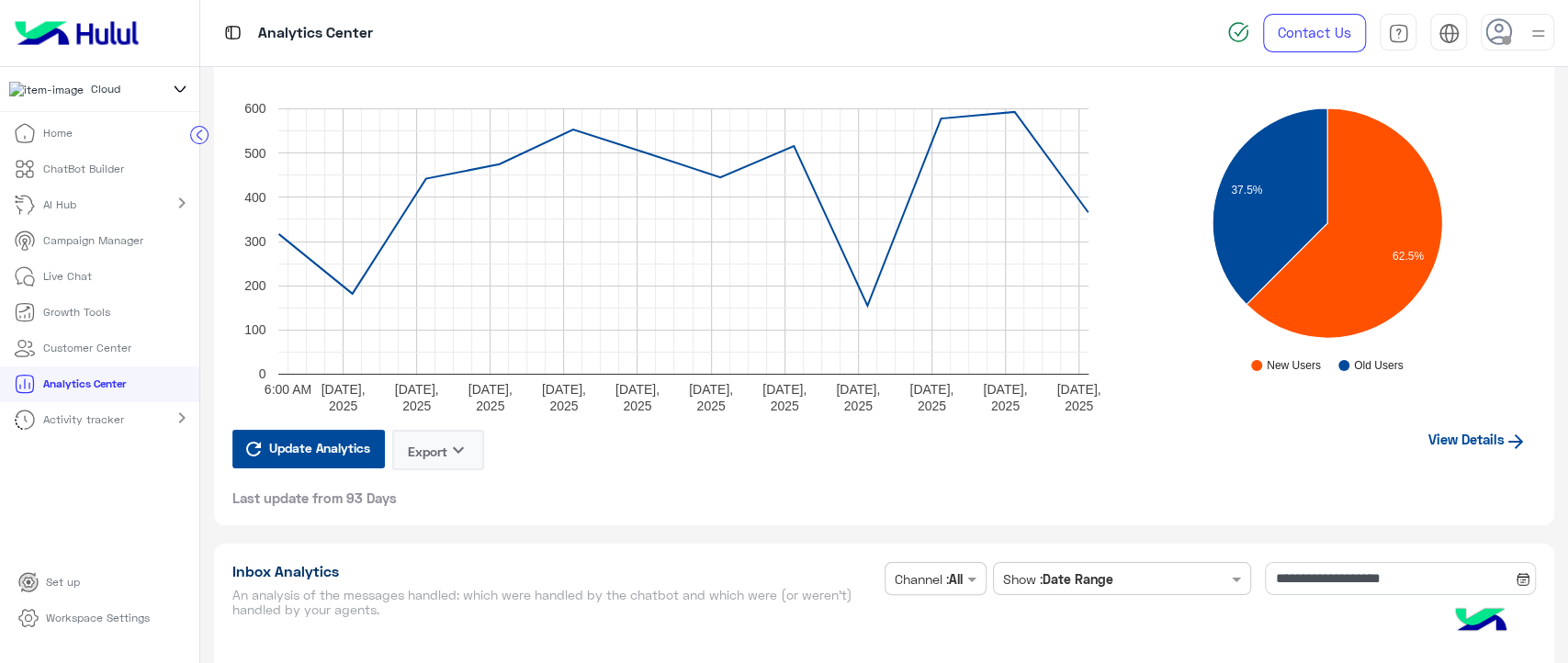
click at [1463, 446] on link "View Details" at bounding box center [1477, 439] width 116 height 35
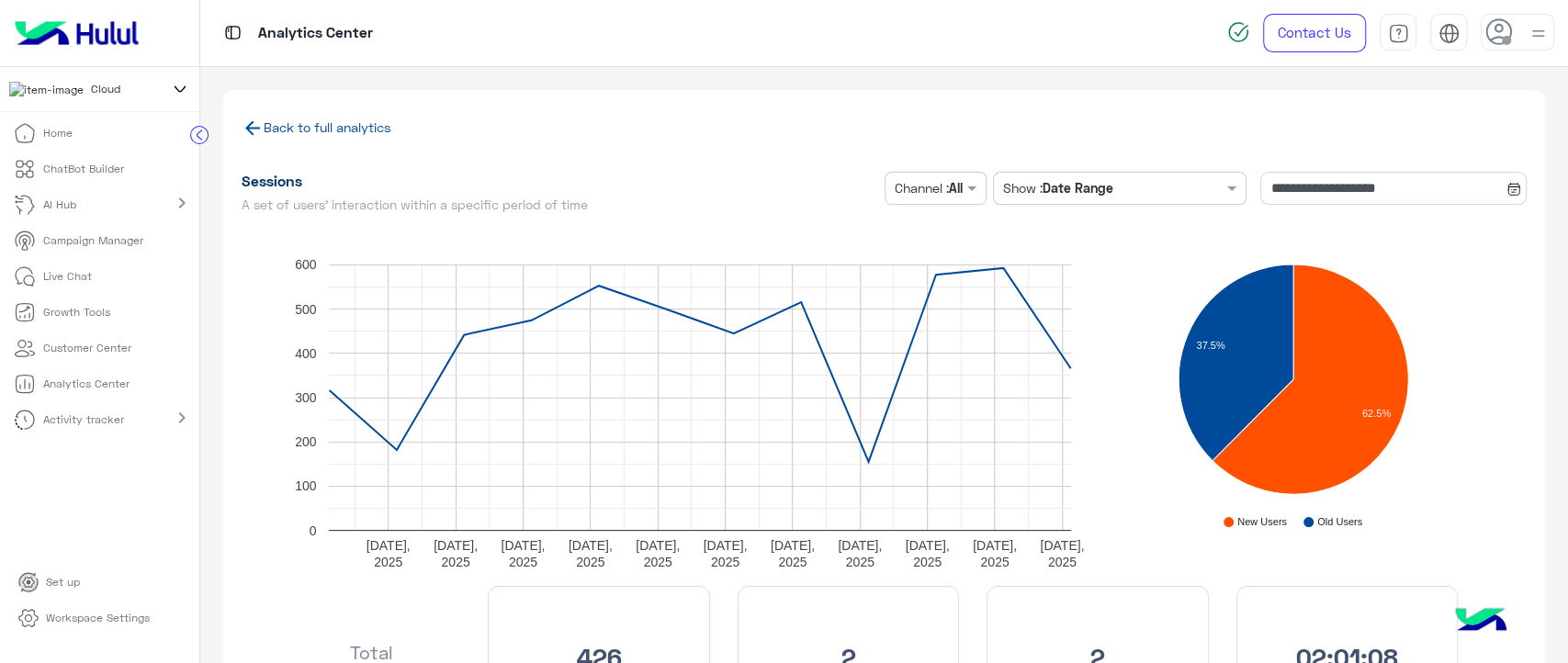
click at [359, 126] on link "Back to full analytics" at bounding box center [317, 127] width 150 height 16
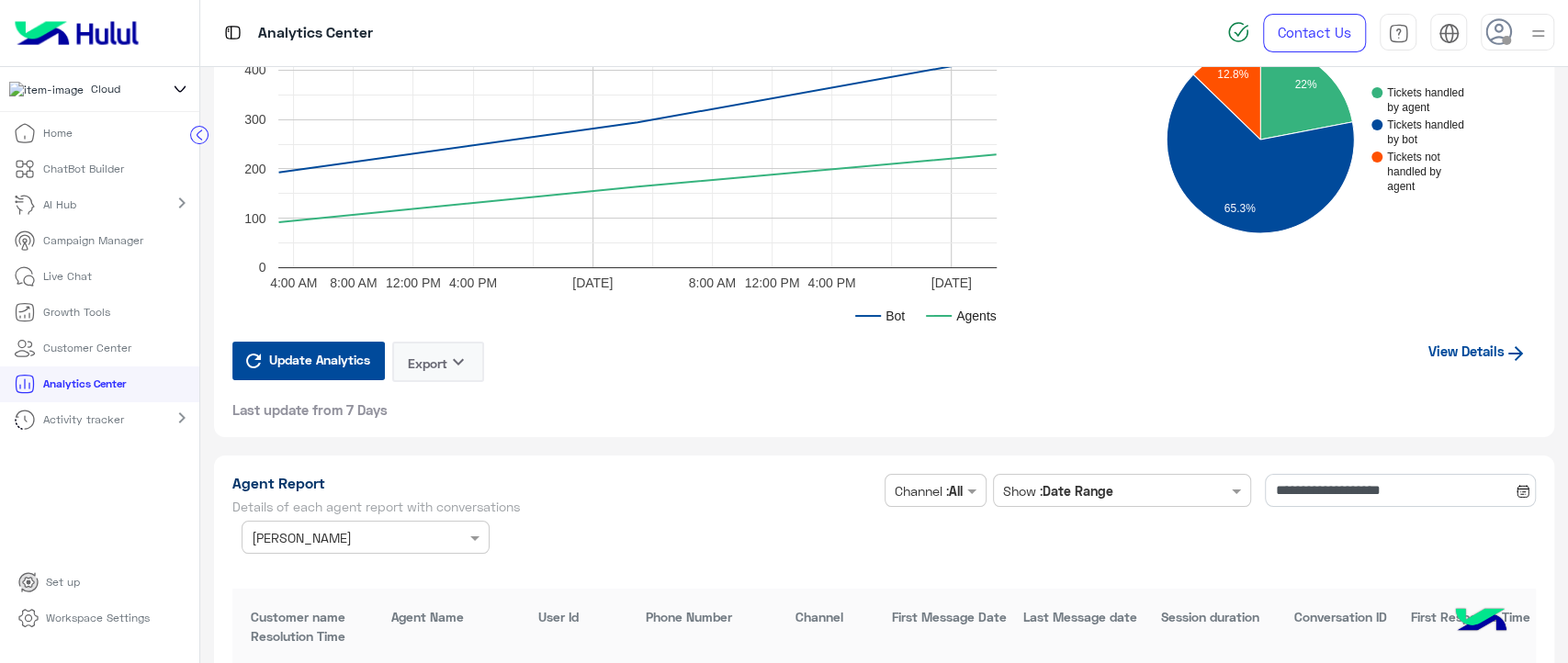
scroll to position [4665, 0]
click at [1512, 345] on icon at bounding box center [1516, 353] width 15 height 15
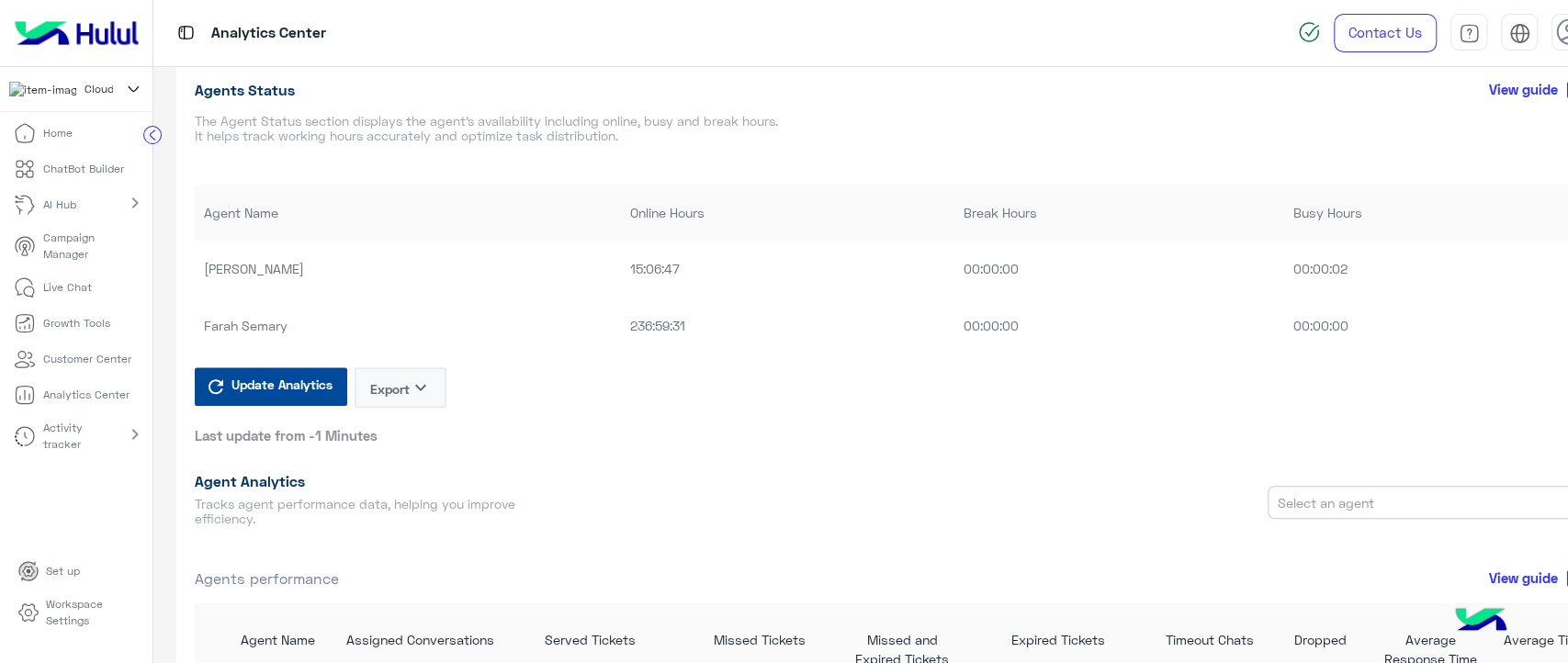
scroll to position [1127, 0]
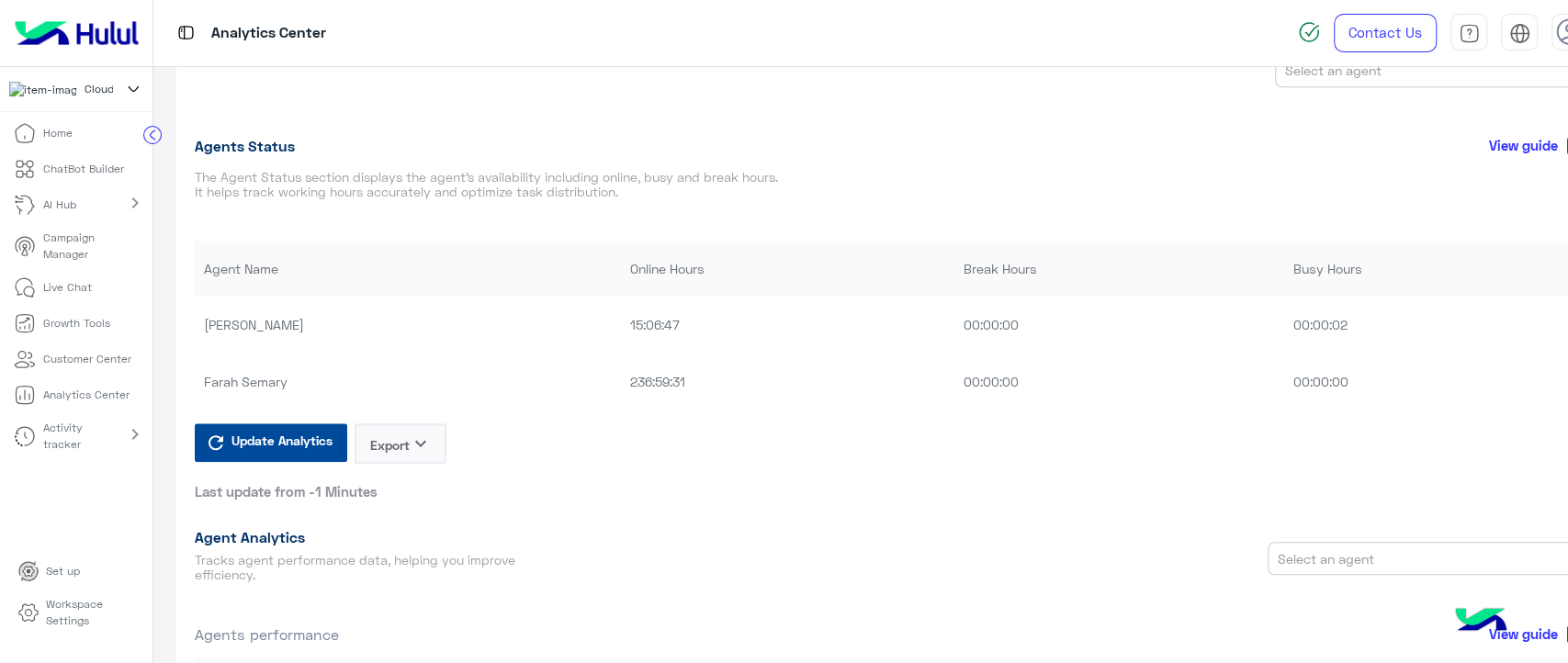
click at [82, 629] on p "Workspace Settings" at bounding box center [91, 612] width 89 height 33
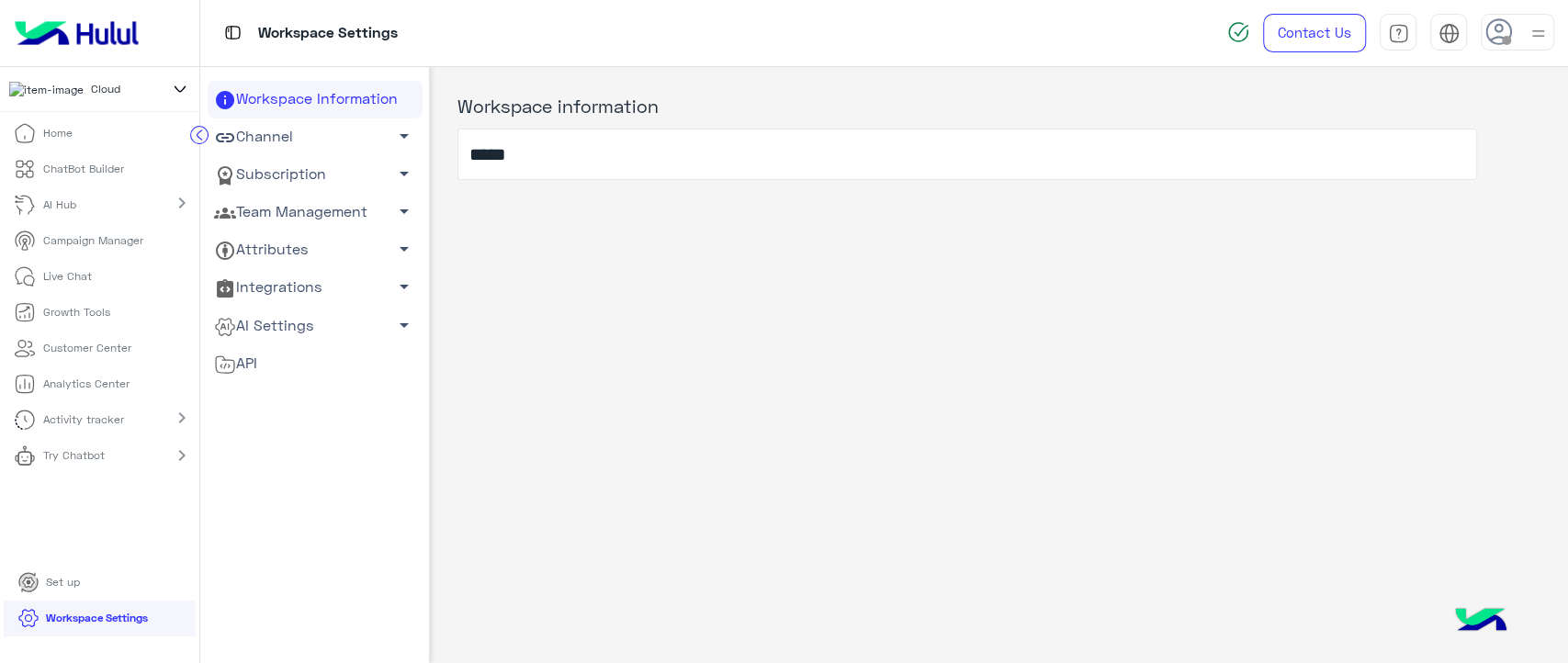
click at [310, 206] on link "Team Management arrow_drop_down" at bounding box center [315, 212] width 215 height 38
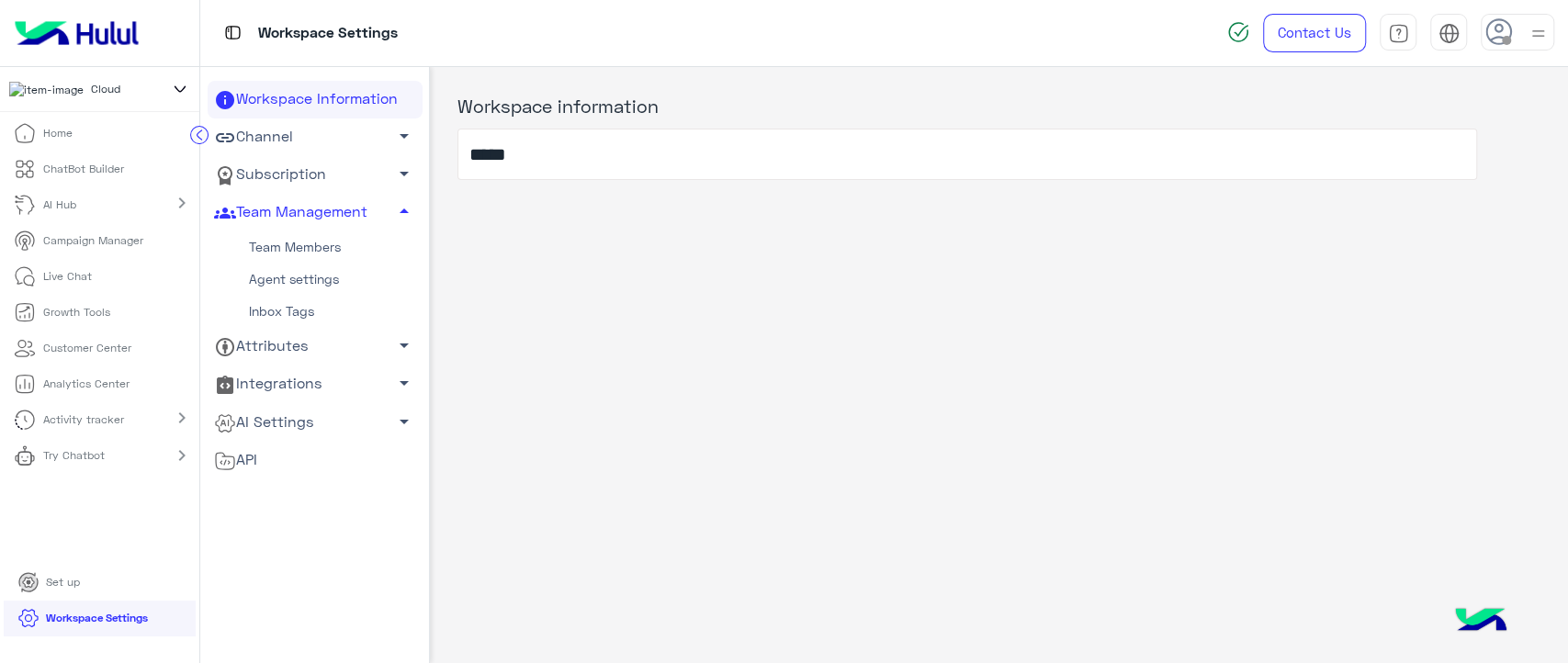
click at [294, 241] on link "Team Members" at bounding box center [315, 247] width 215 height 32
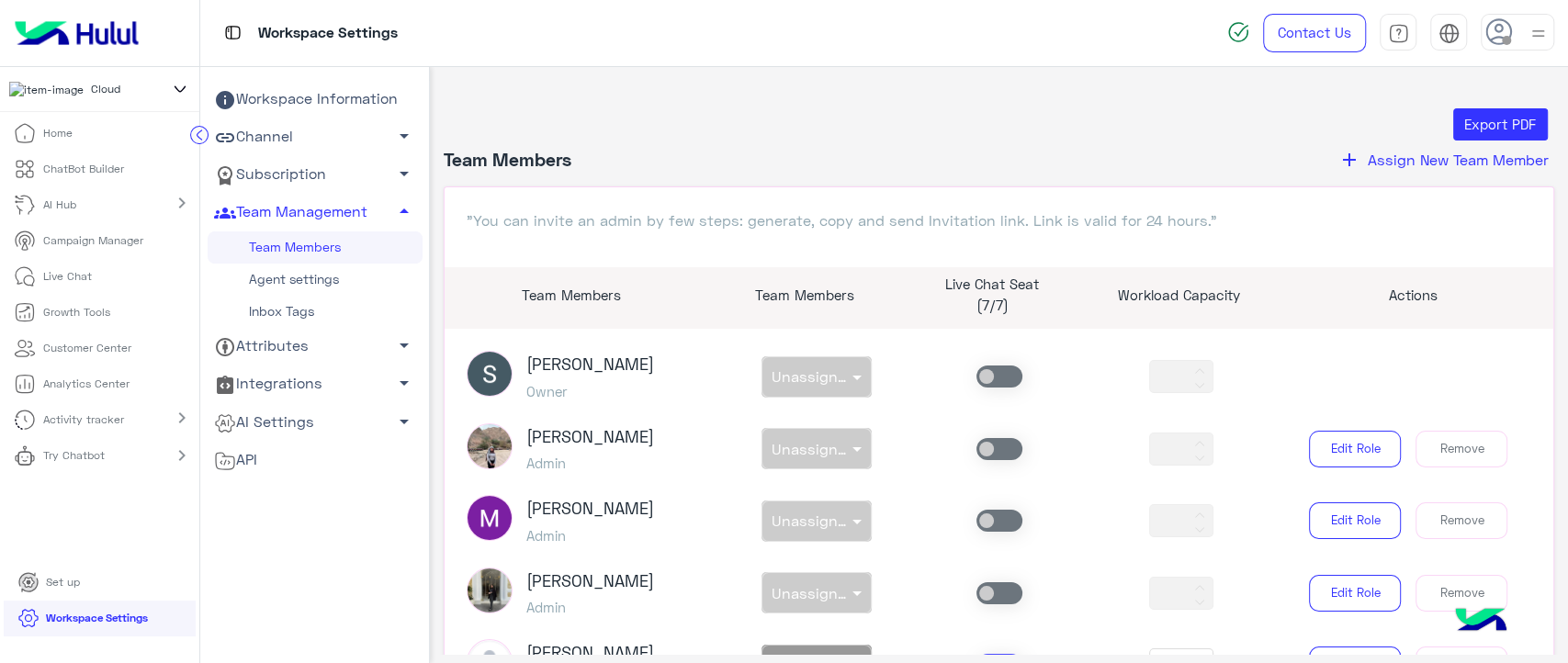
click at [291, 278] on link "Agent settings" at bounding box center [315, 279] width 215 height 32
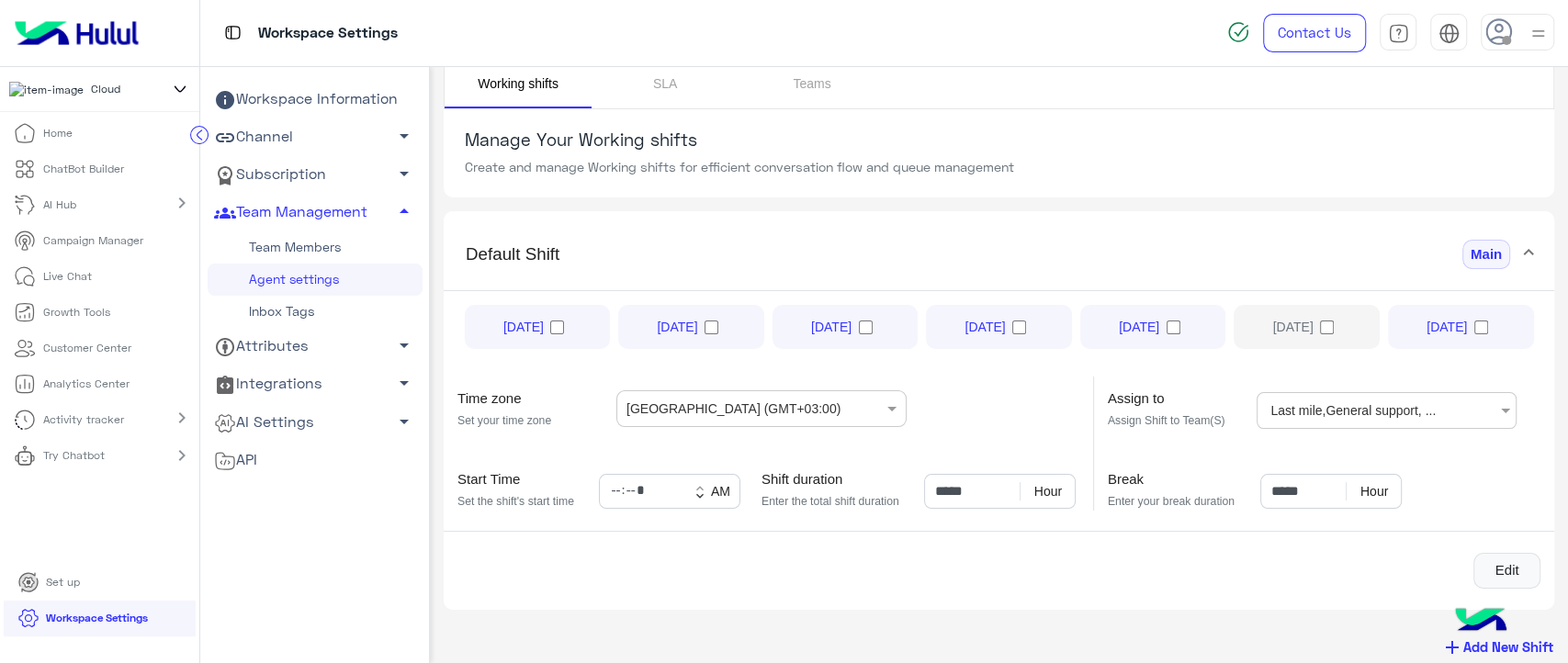
scroll to position [37, 0]
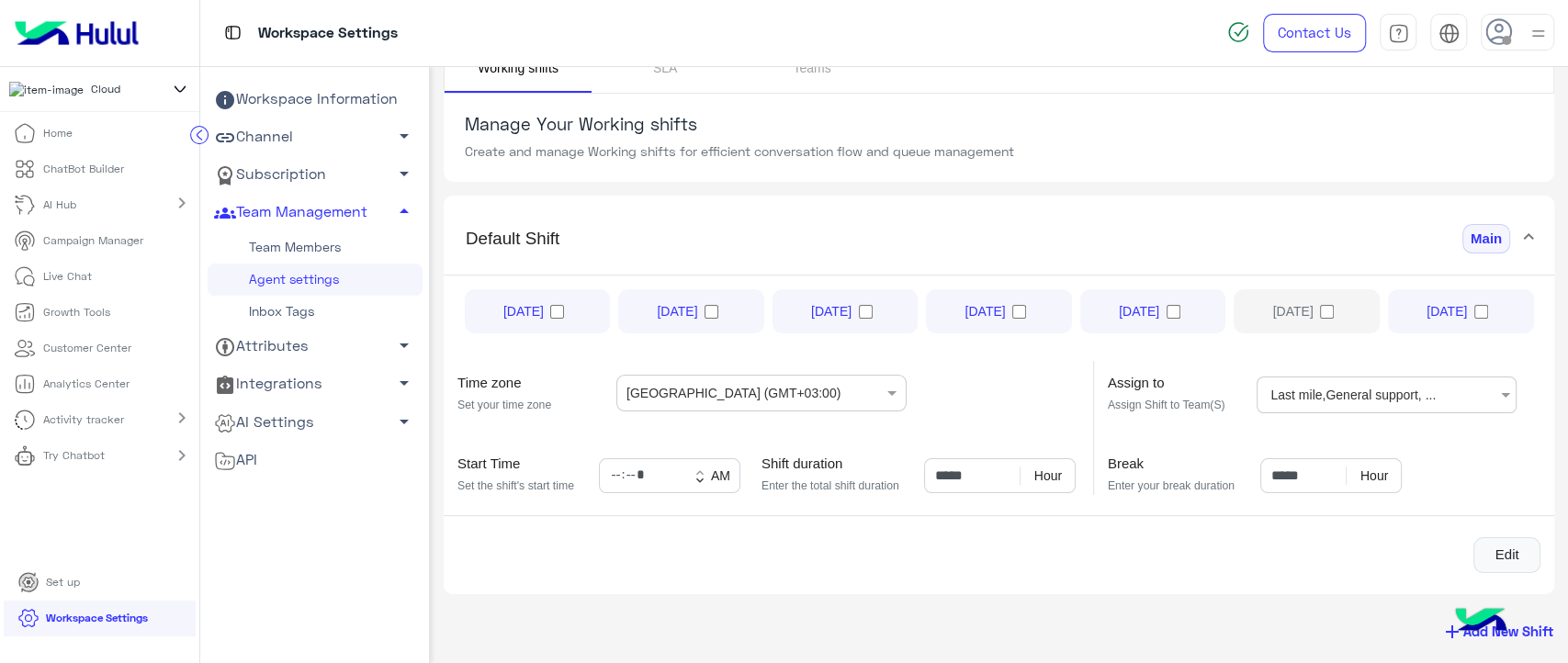
click at [322, 252] on link "Team Members" at bounding box center [315, 247] width 215 height 32
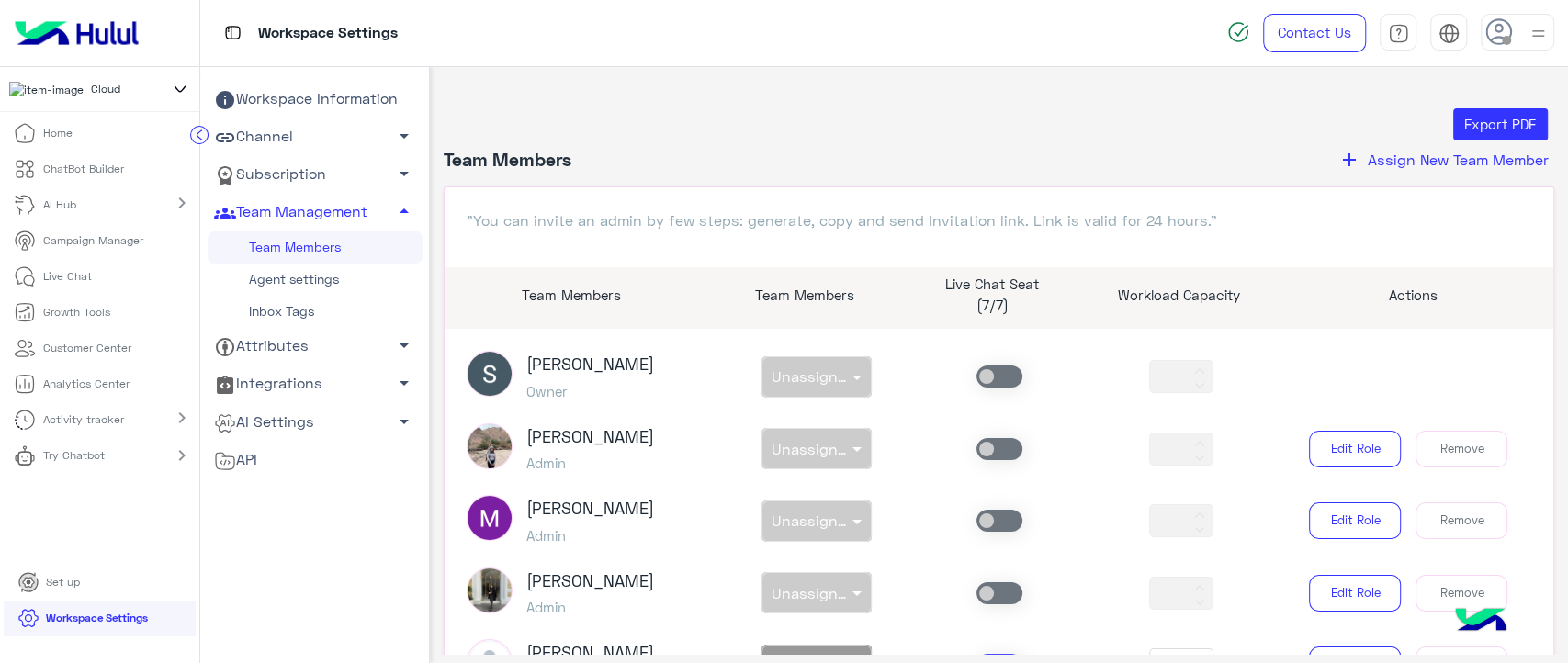
click at [1378, 159] on span "Assign New Team Member" at bounding box center [1459, 159] width 181 height 18
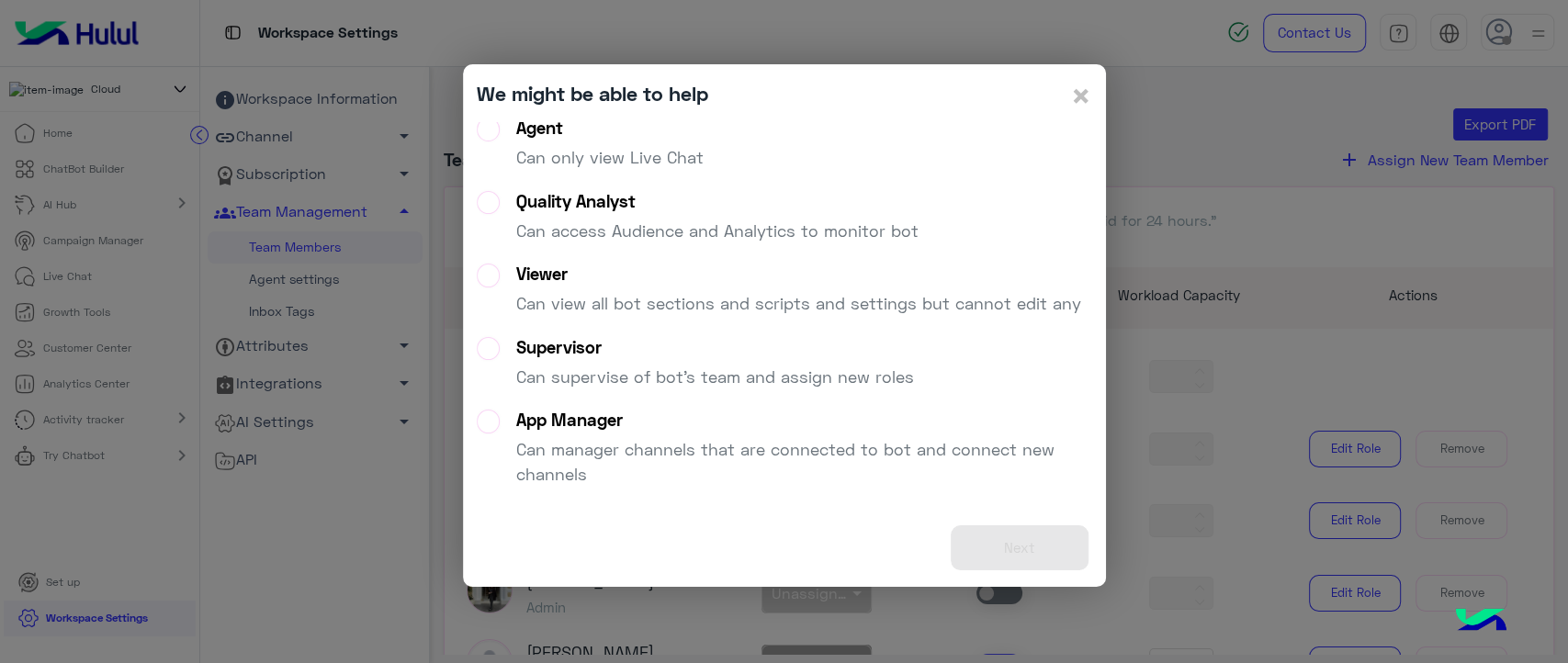
scroll to position [159, 0]
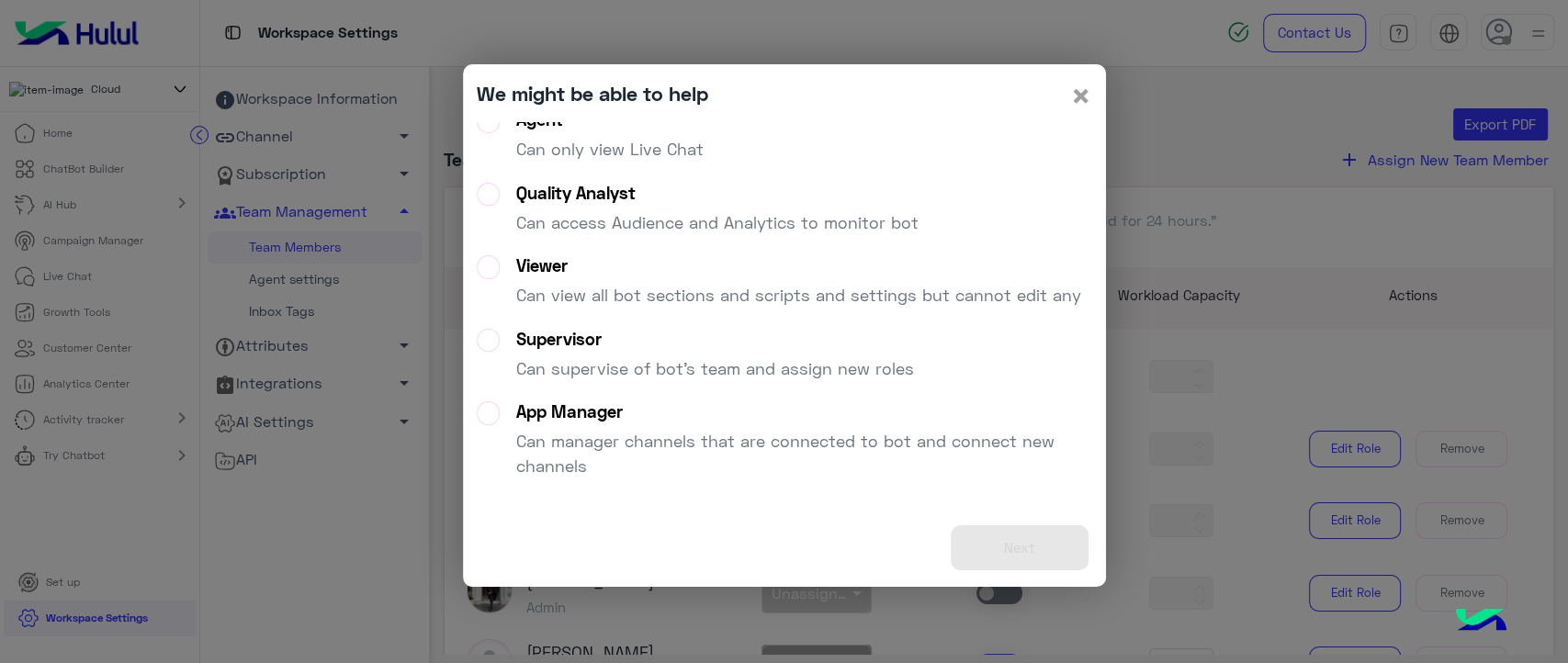
click at [1080, 91] on span "×" at bounding box center [1081, 95] width 22 height 42
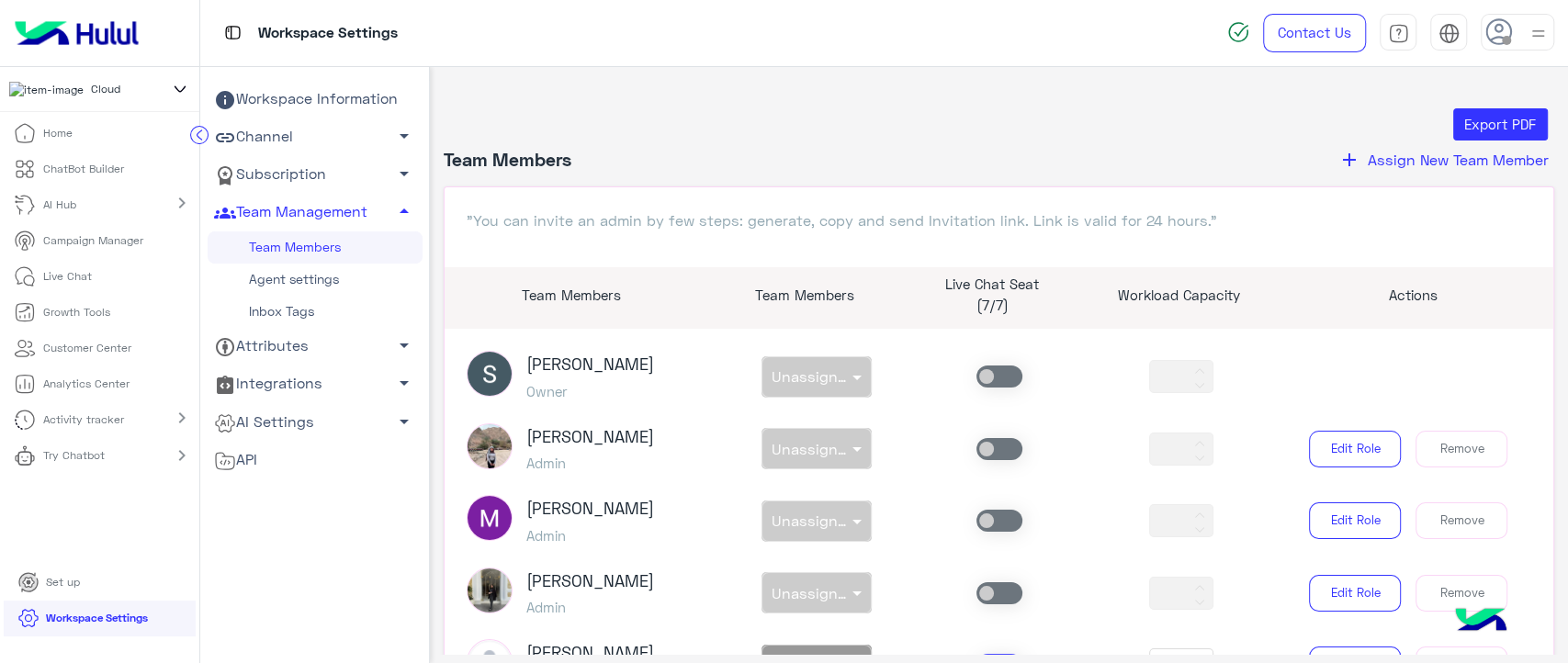
click at [304, 345] on link "Attributes arrow_drop_down" at bounding box center [315, 346] width 215 height 38
click at [286, 444] on link "Integrations arrow_drop_down" at bounding box center [315, 448] width 215 height 38
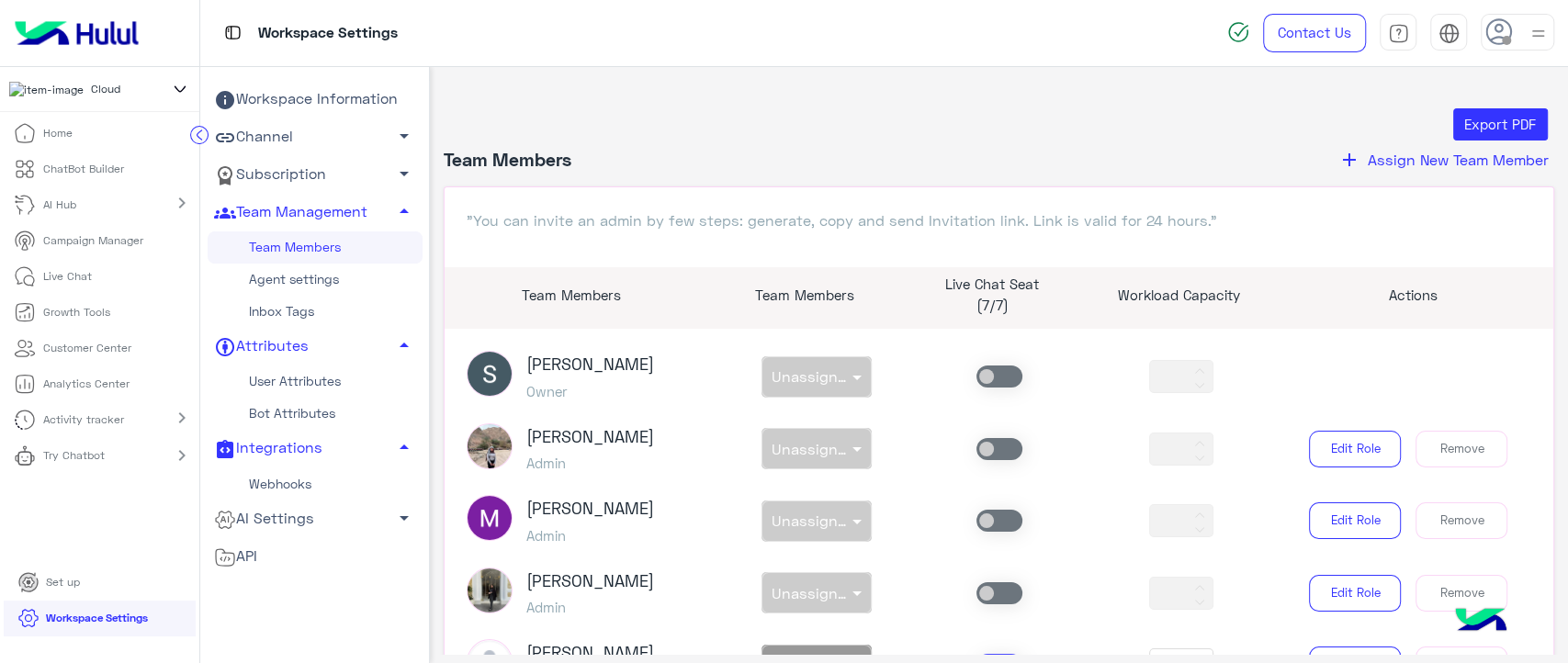
click at [279, 470] on link "Webhooks" at bounding box center [315, 483] width 215 height 32
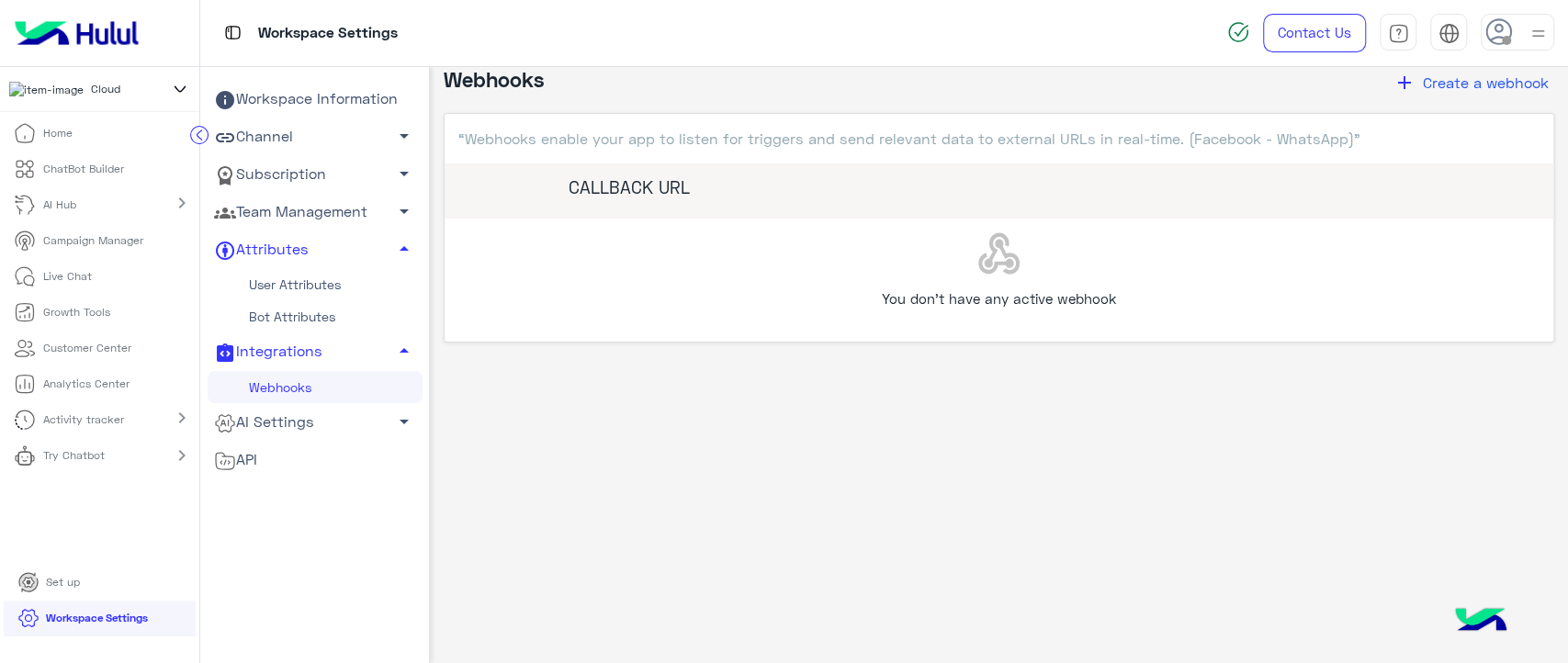
click at [198, 135] on icon at bounding box center [200, 135] width 5 height 9
